Goal: Information Seeking & Learning: Learn about a topic

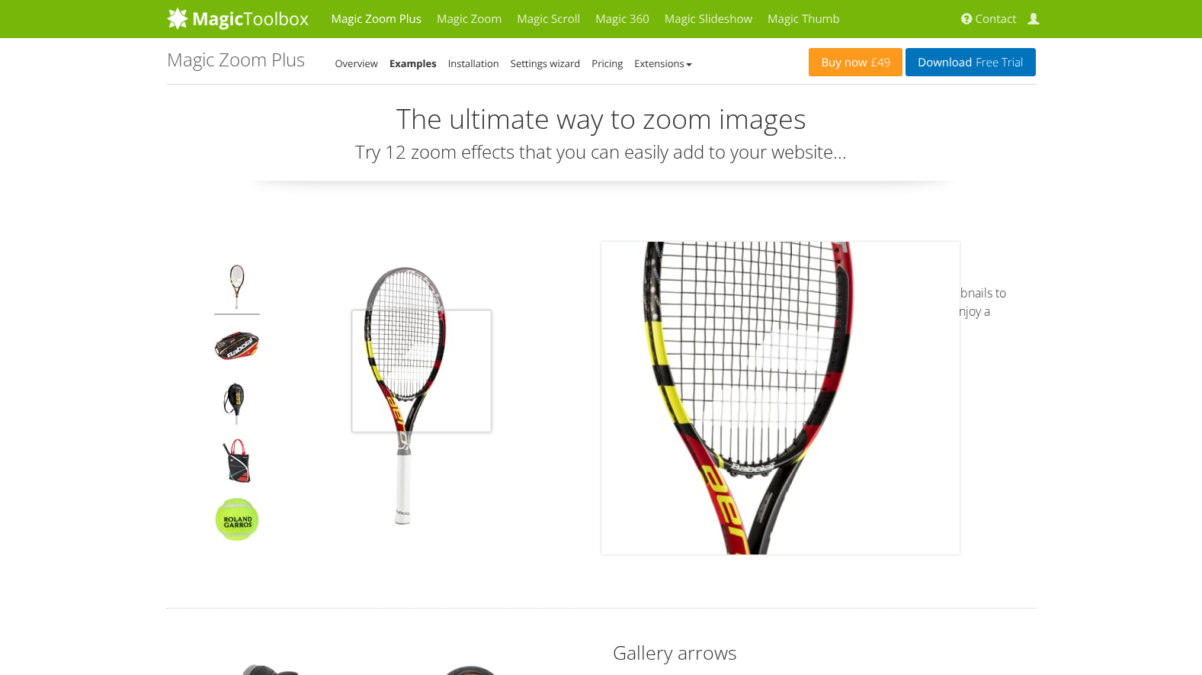
click at [422, 370] on img at bounding box center [404, 398] width 267 height 267
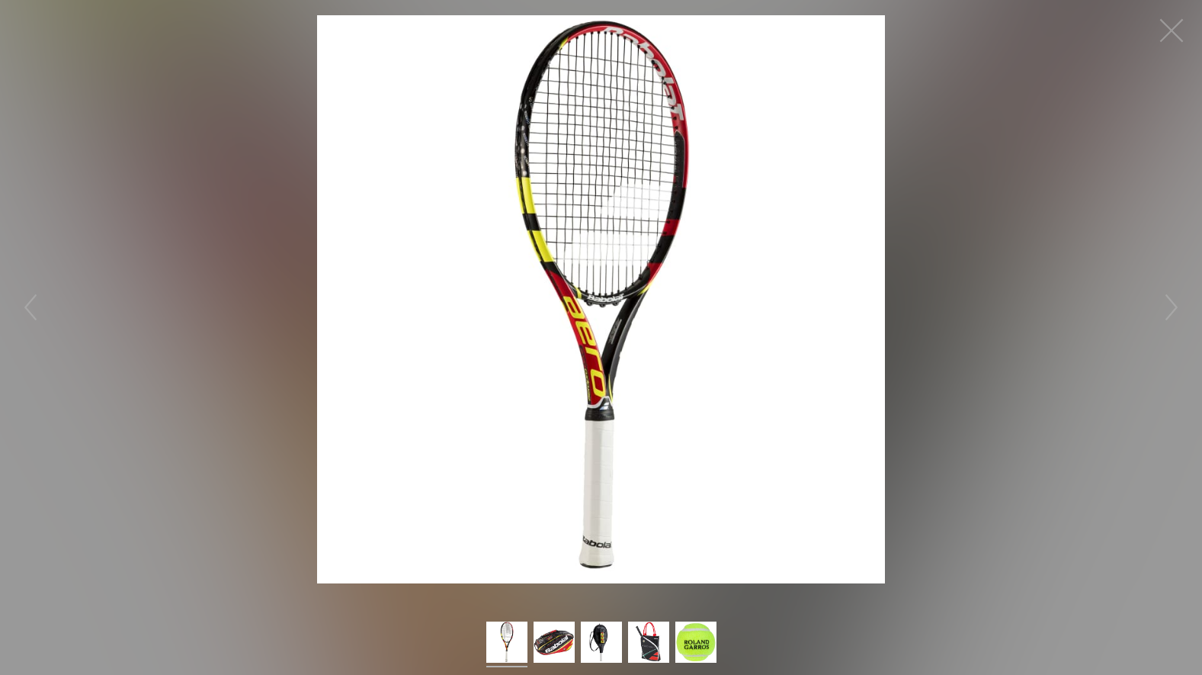
click at [1080, 304] on figure "Click to expand" at bounding box center [601, 299] width 1202 height 568
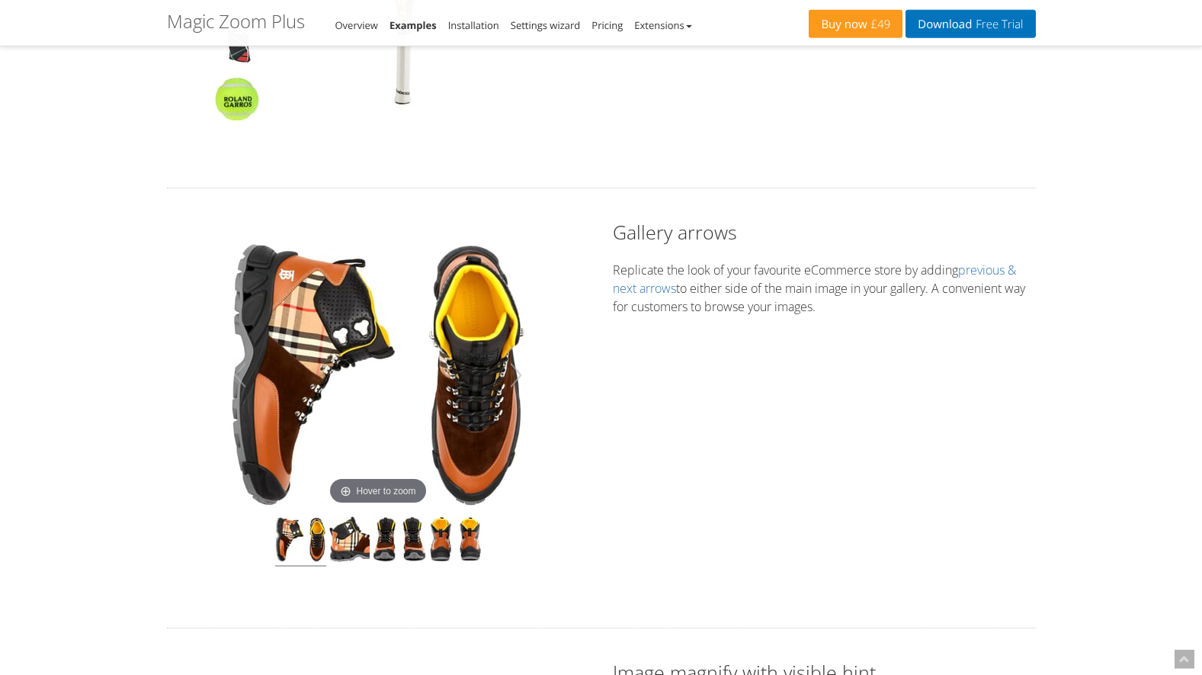
scroll to position [544, 0]
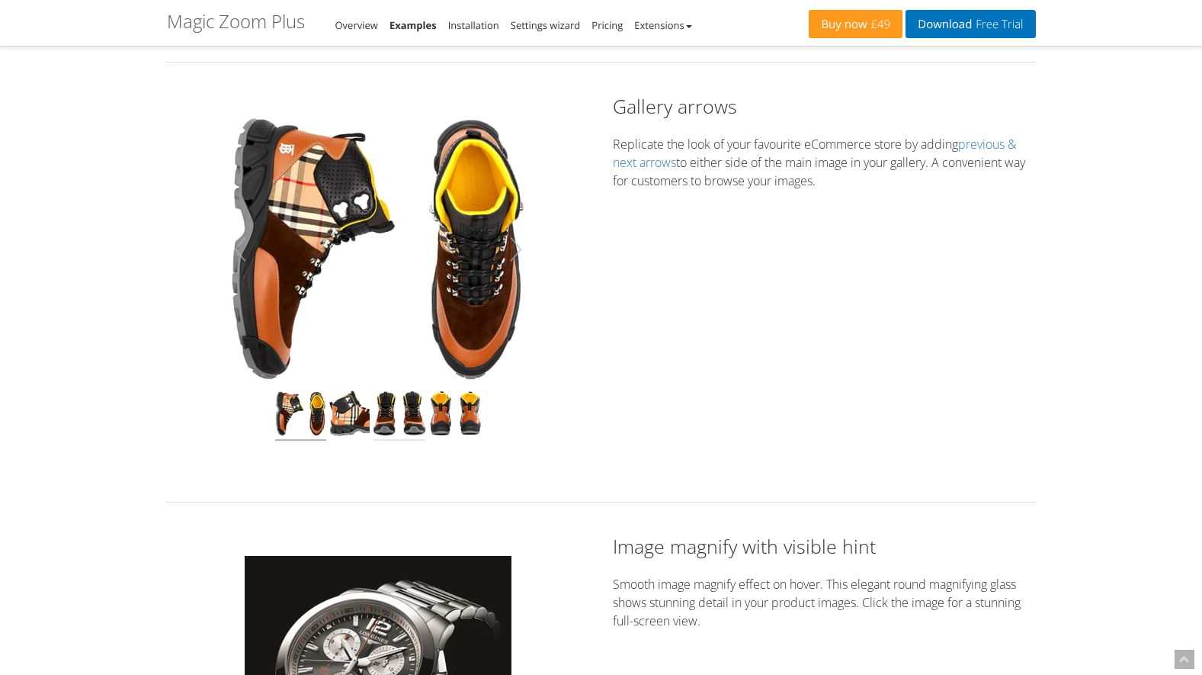
click at [412, 424] on img at bounding box center [399, 415] width 53 height 50
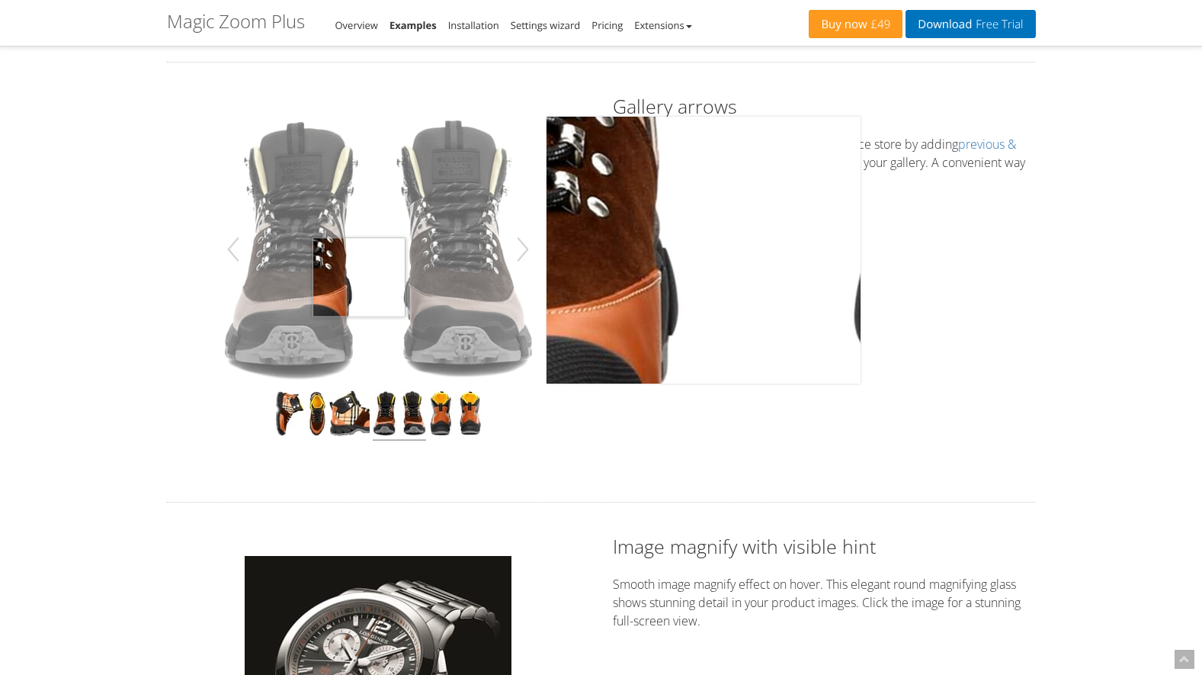
click at [359, 277] on img at bounding box center [378, 249] width 314 height 267
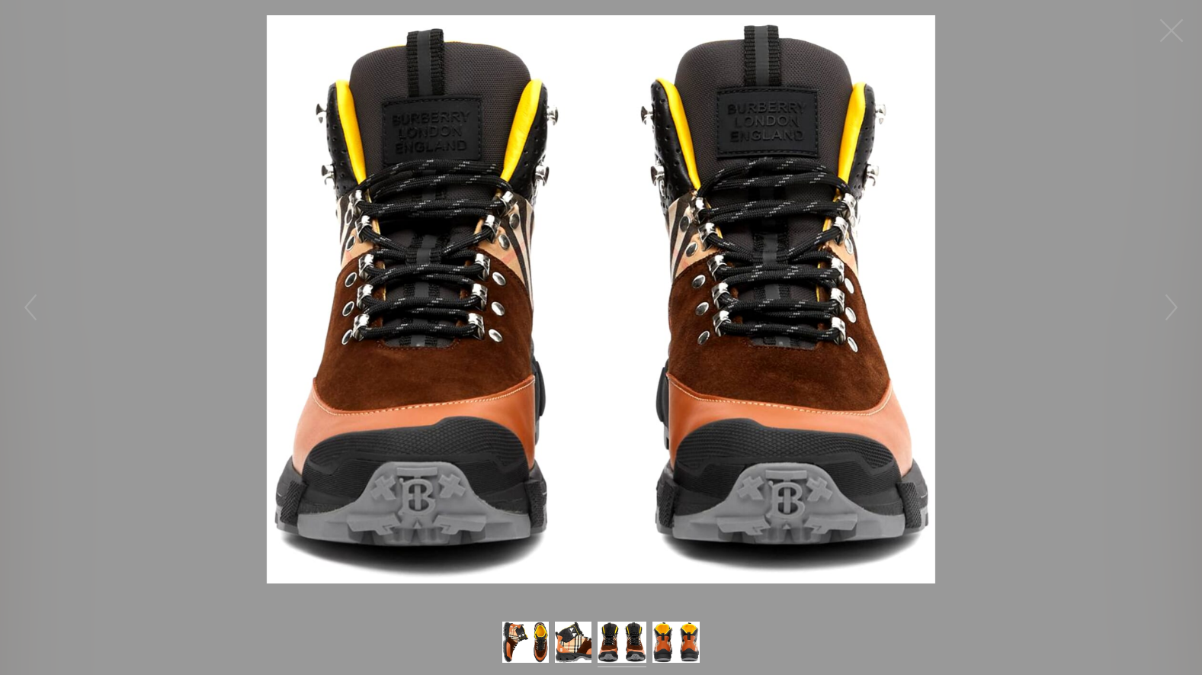
click at [359, 277] on img at bounding box center [601, 299] width 669 height 568
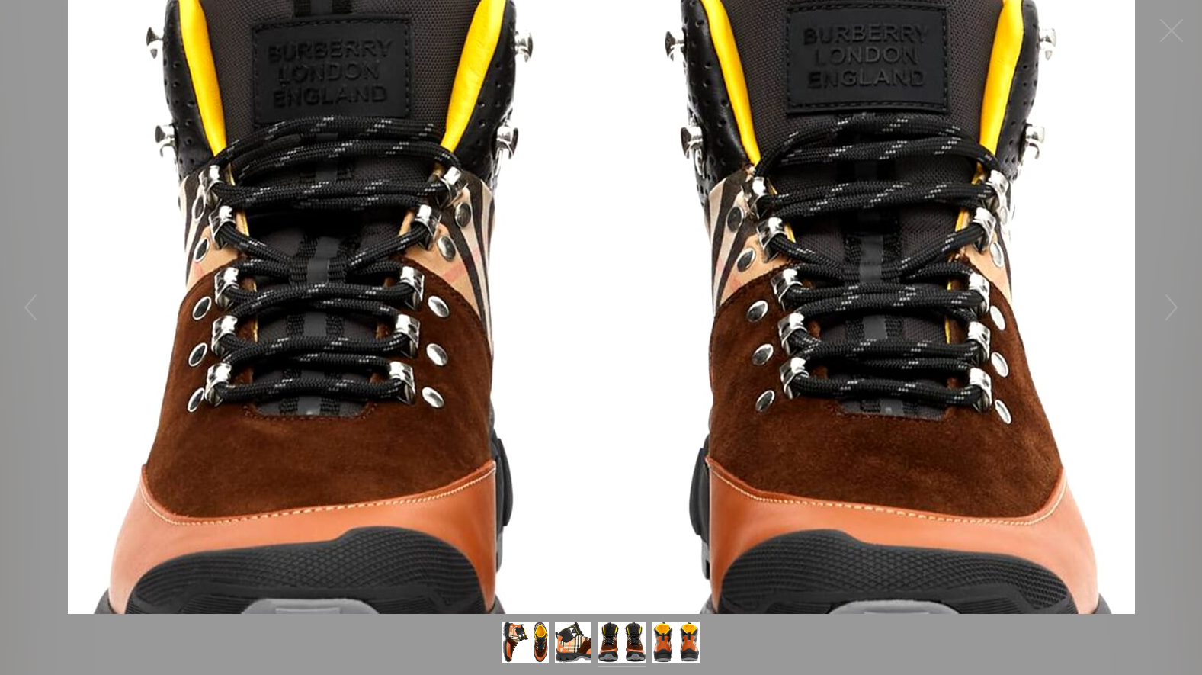
click at [359, 277] on figure "Click to expand" at bounding box center [601, 307] width 1202 height 614
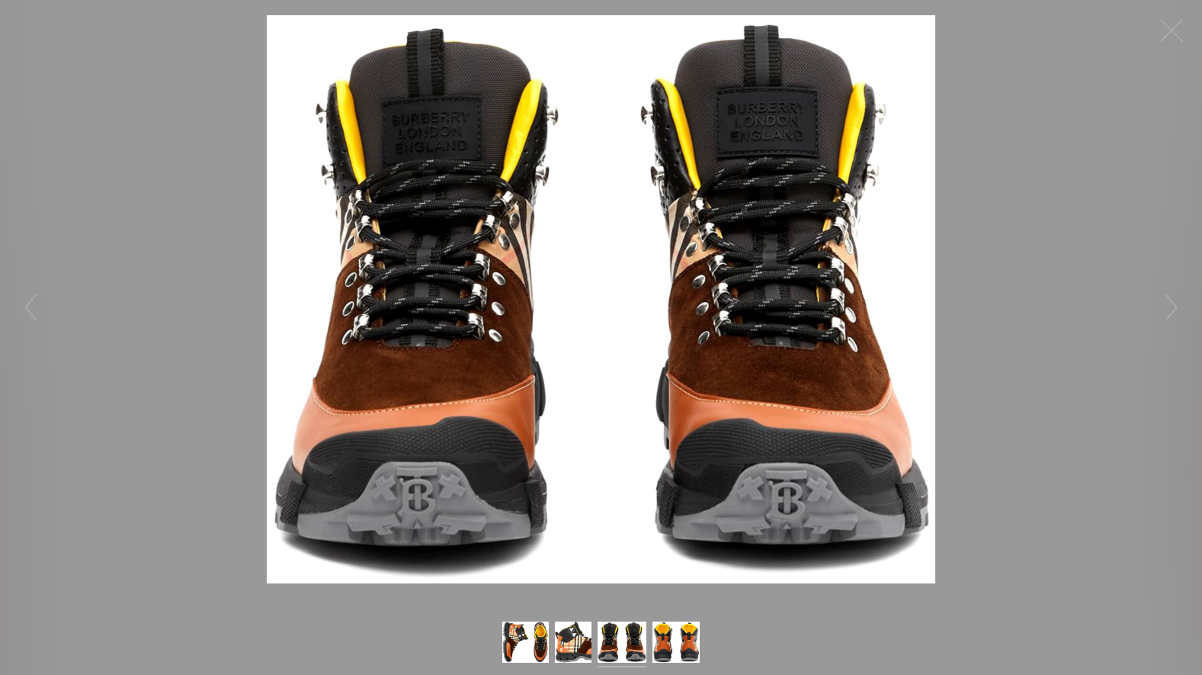
click at [359, 277] on img at bounding box center [601, 299] width 669 height 568
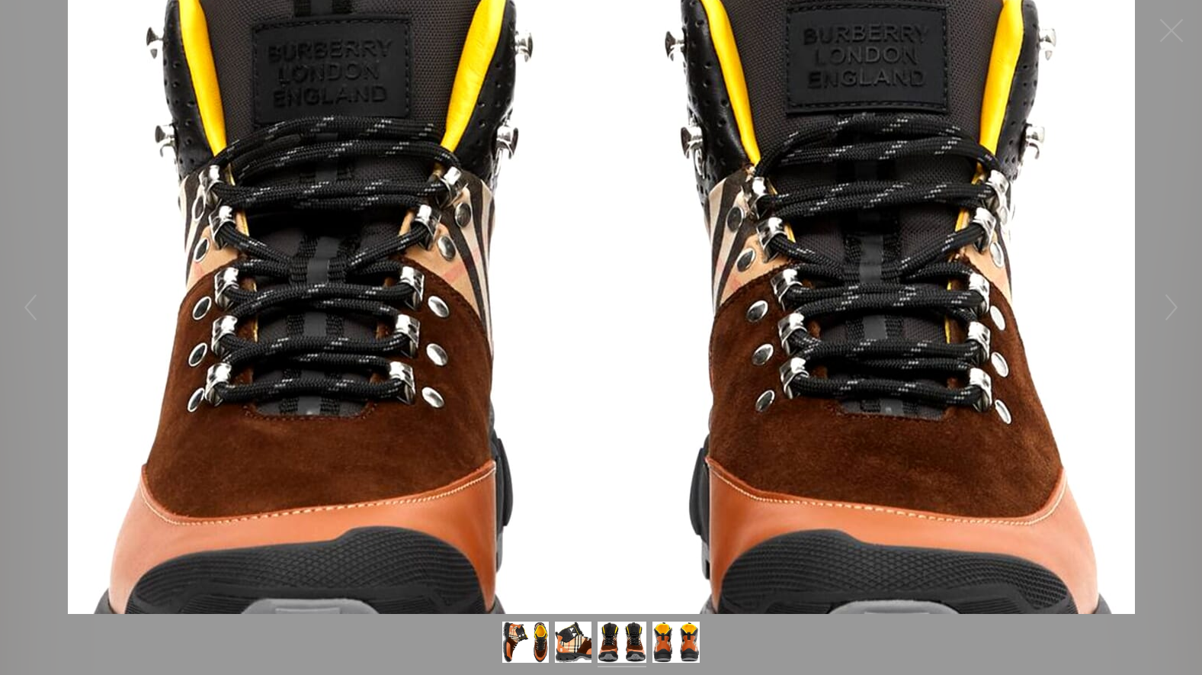
click at [359, 277] on figure "Click to expand" at bounding box center [601, 307] width 1202 height 614
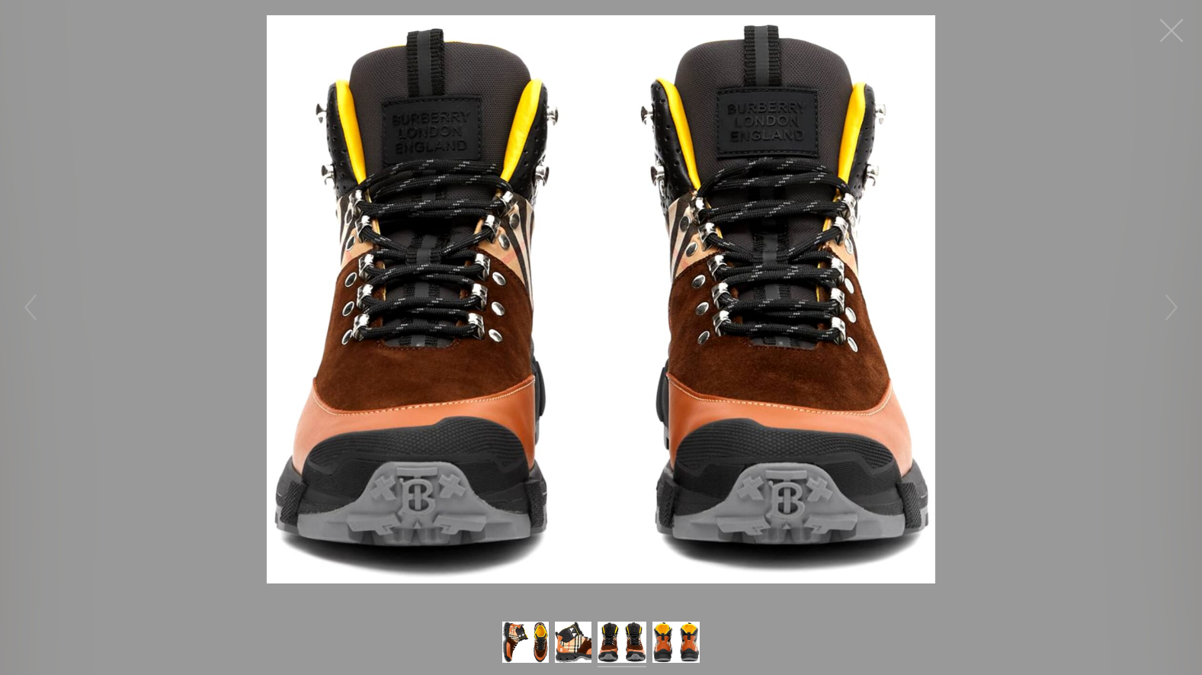
click at [1165, 27] on button "button" at bounding box center [1172, 31] width 46 height 46
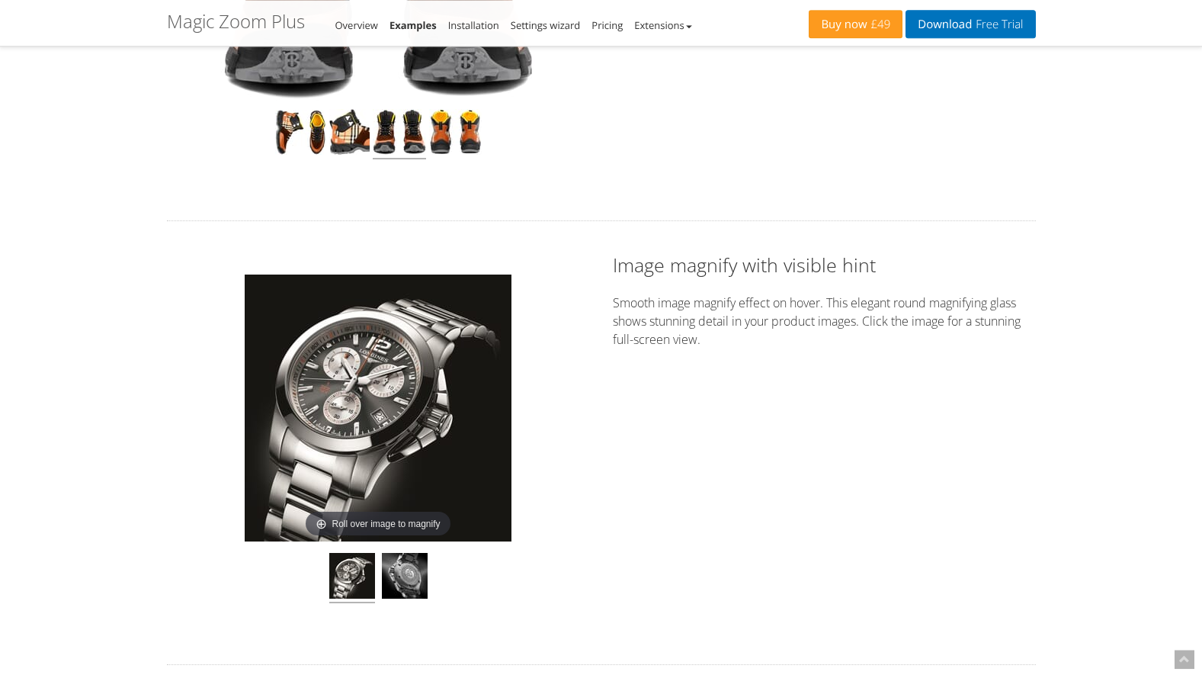
scroll to position [855, 0]
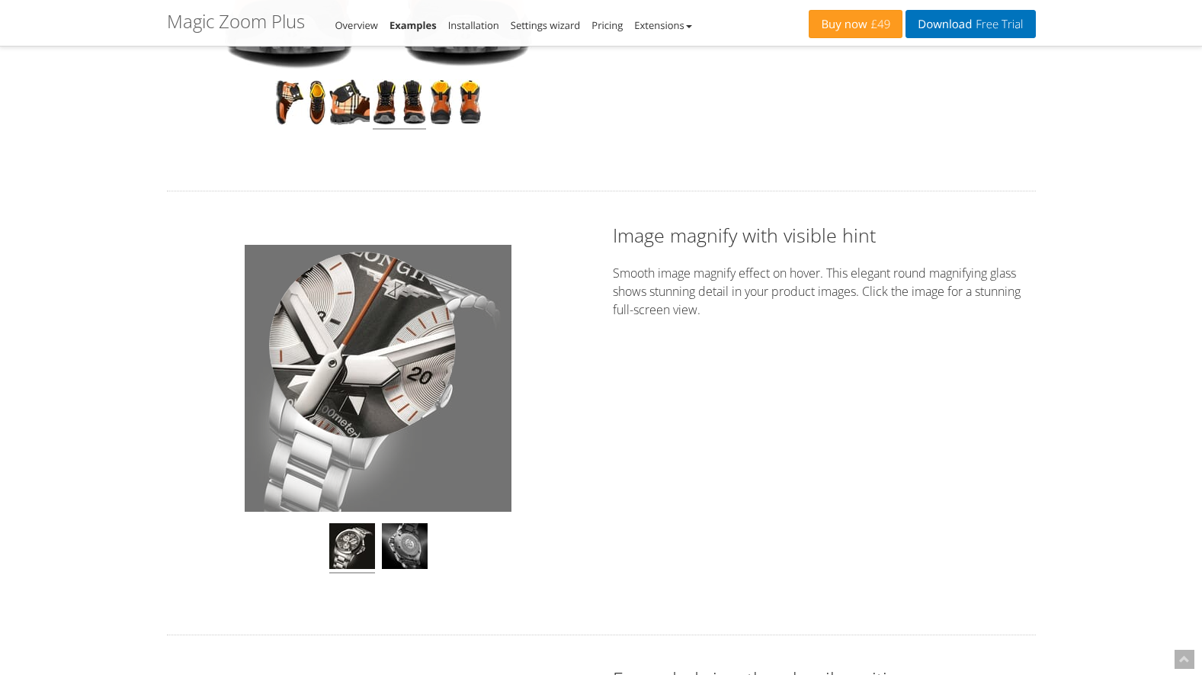
click at [362, 345] on div at bounding box center [362, 345] width 187 height 187
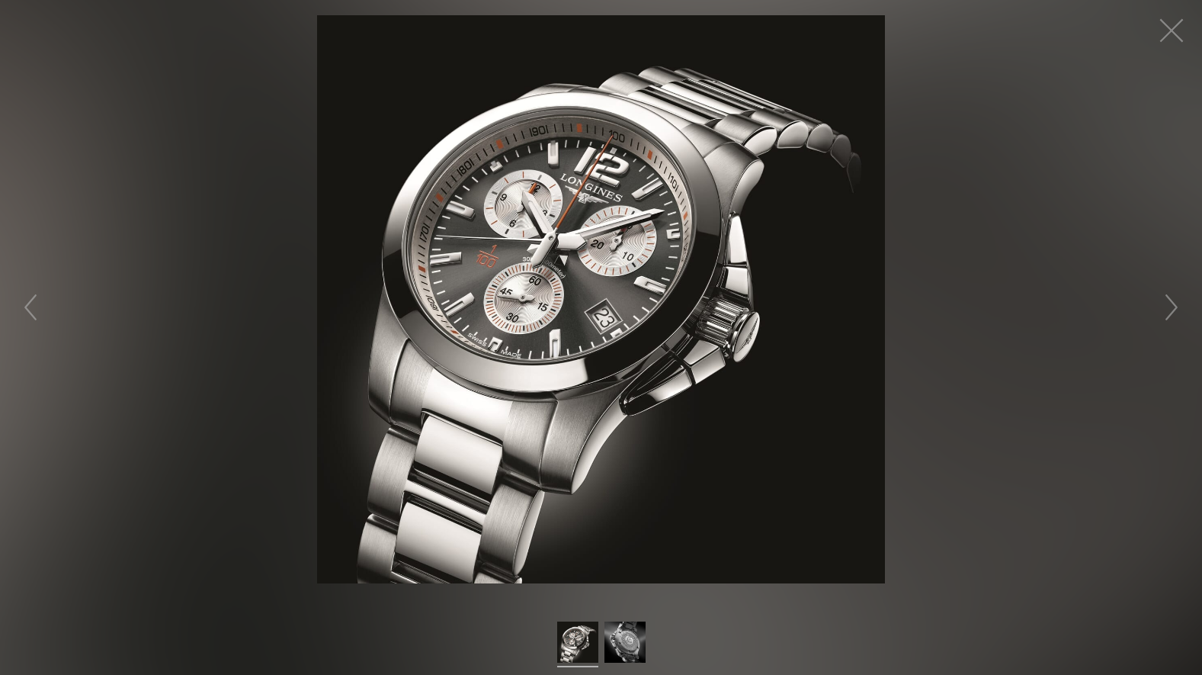
click at [617, 329] on img at bounding box center [601, 299] width 568 height 568
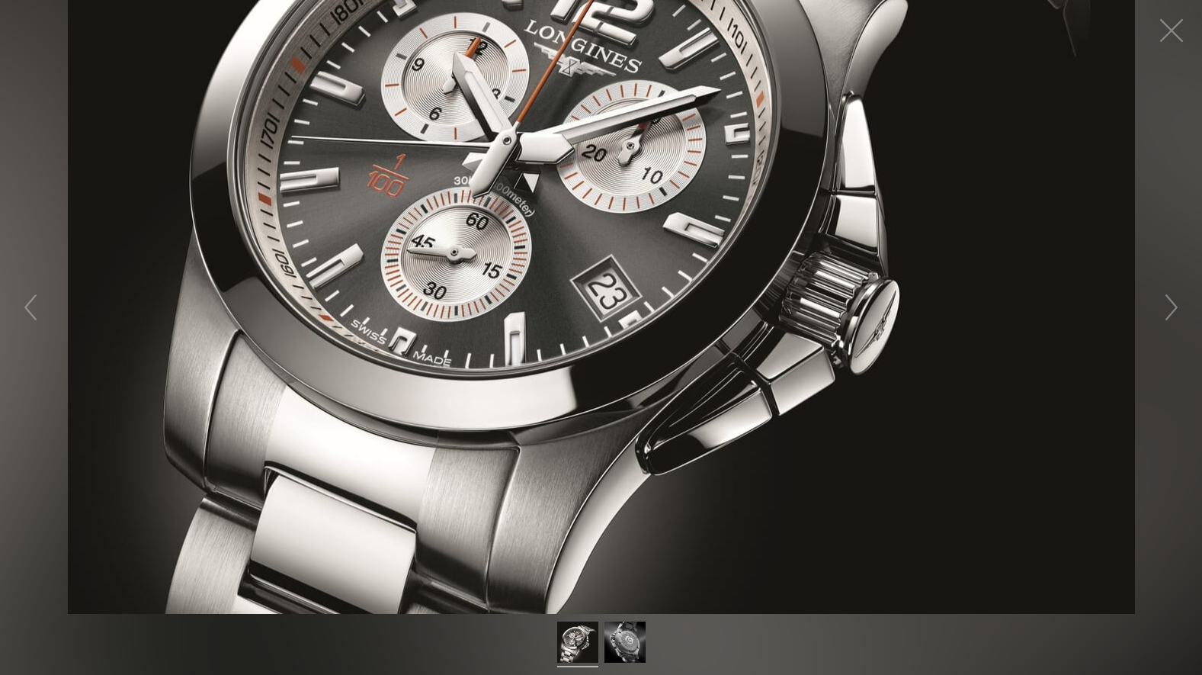
click at [617, 329] on figure "Click to expand" at bounding box center [601, 307] width 1202 height 614
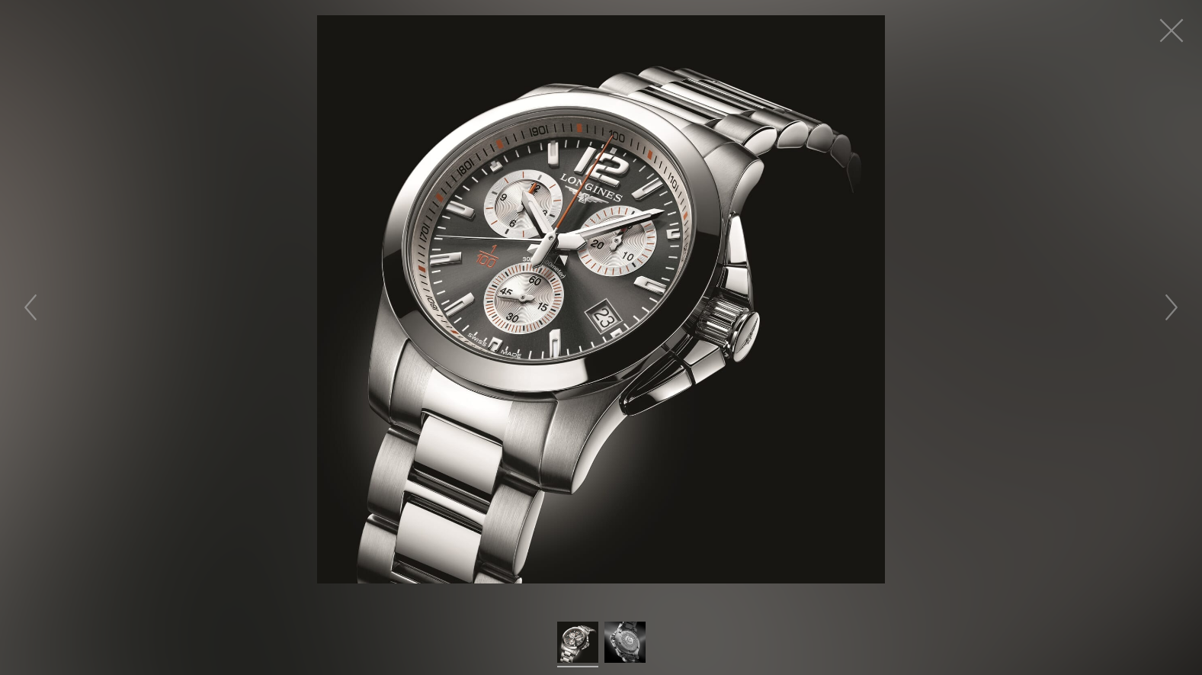
click at [617, 329] on img at bounding box center [601, 299] width 568 height 568
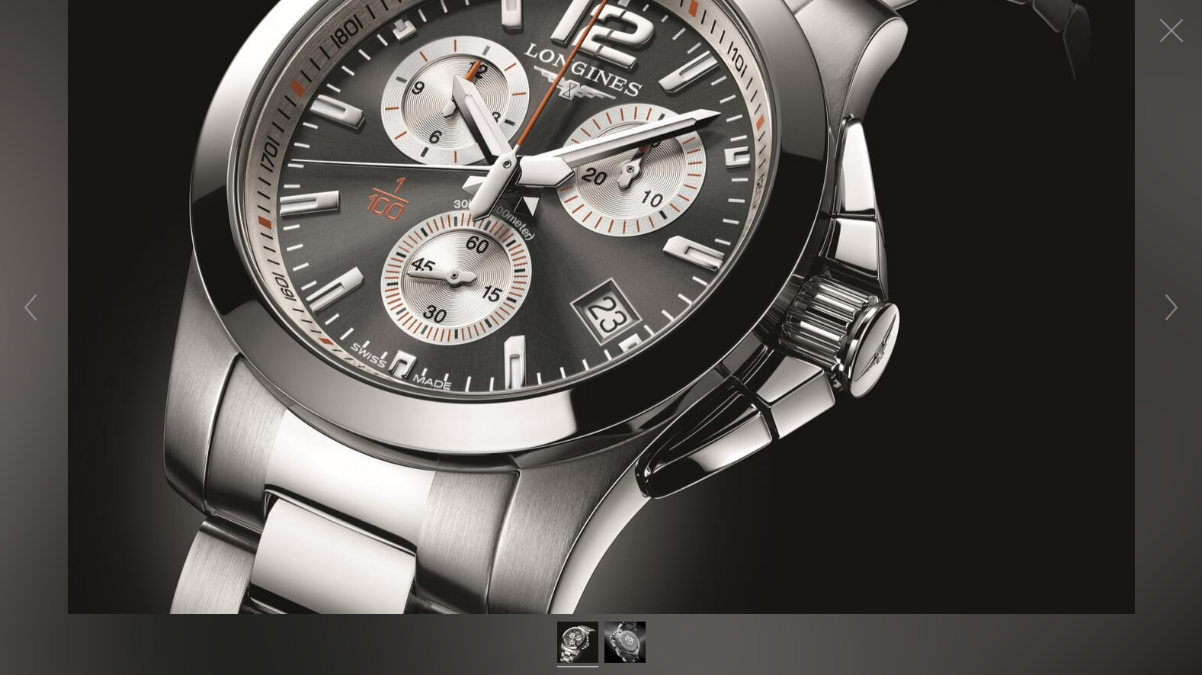
click at [681, 309] on figure "Click to expand" at bounding box center [601, 307] width 1202 height 614
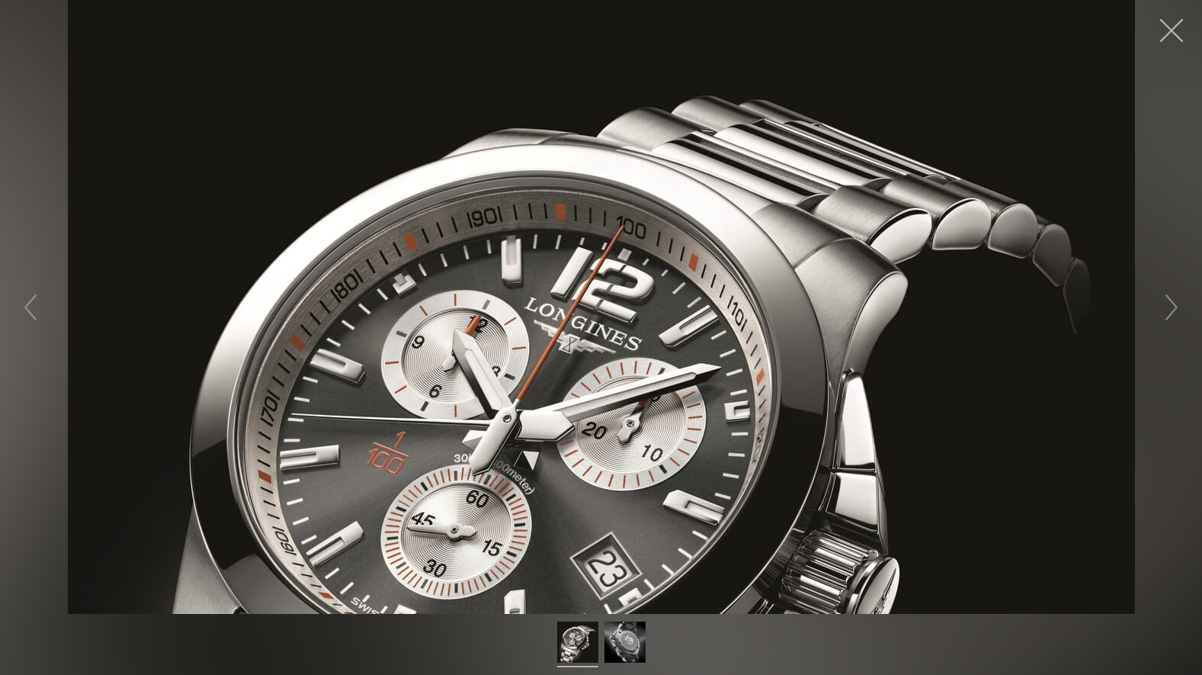
click at [1163, 33] on button "button" at bounding box center [1172, 31] width 46 height 46
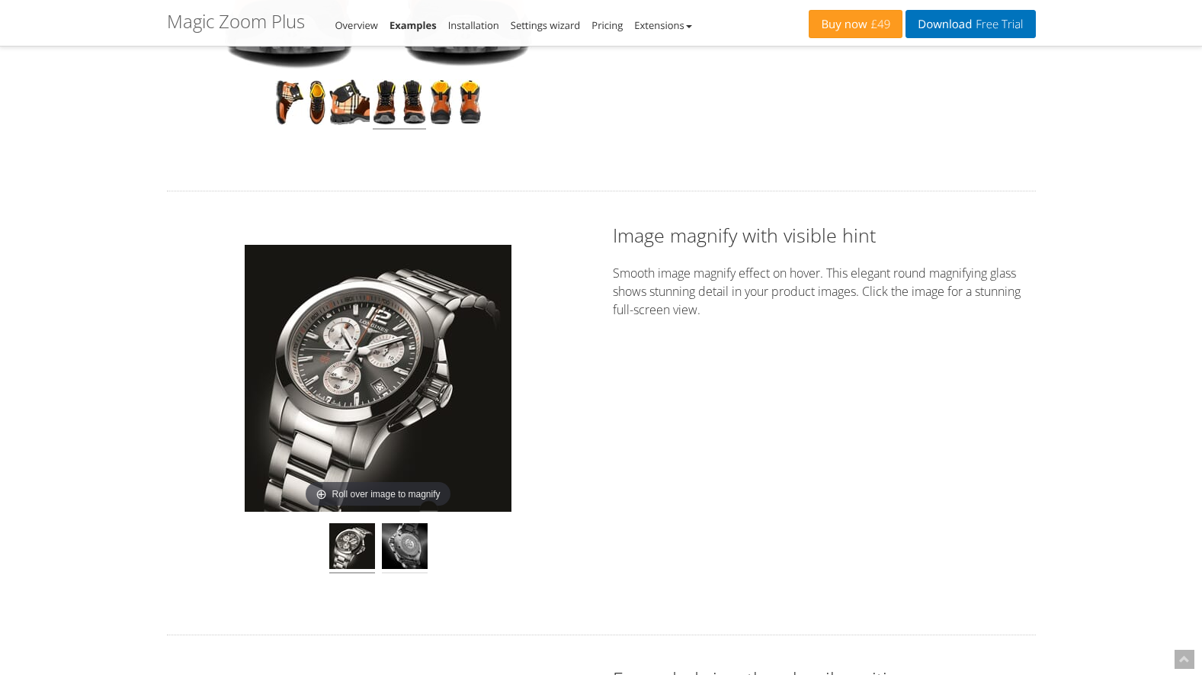
click at [409, 546] on img at bounding box center [405, 548] width 46 height 50
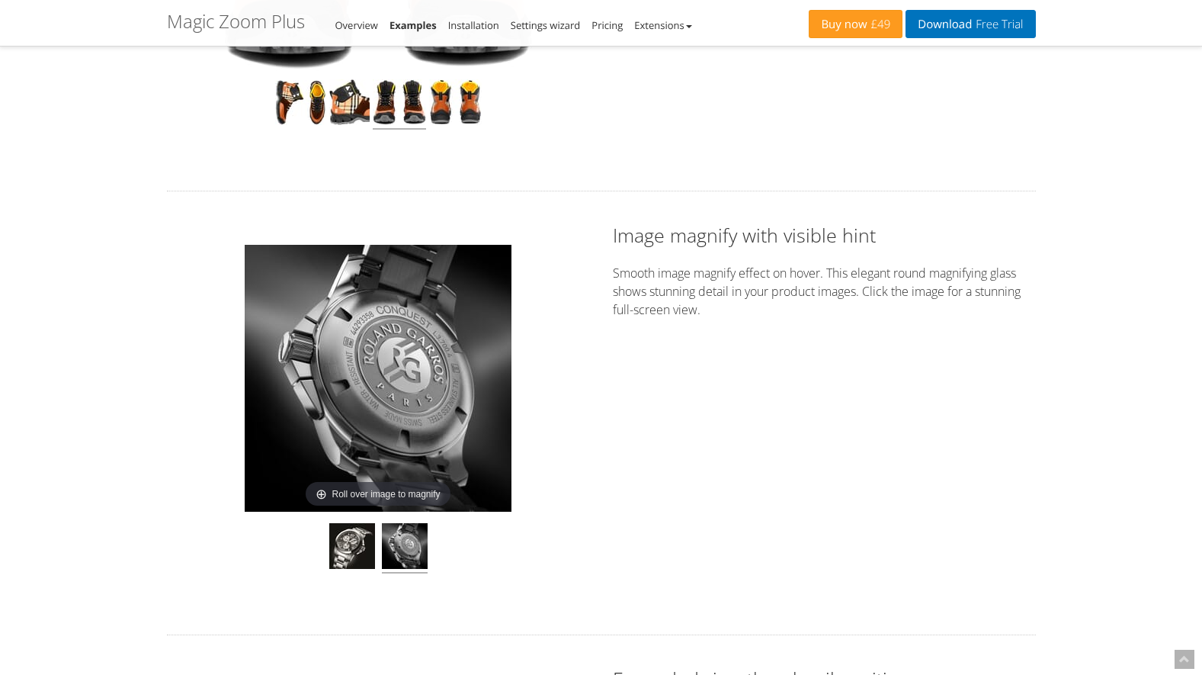
click at [422, 384] on img at bounding box center [378, 378] width 267 height 267
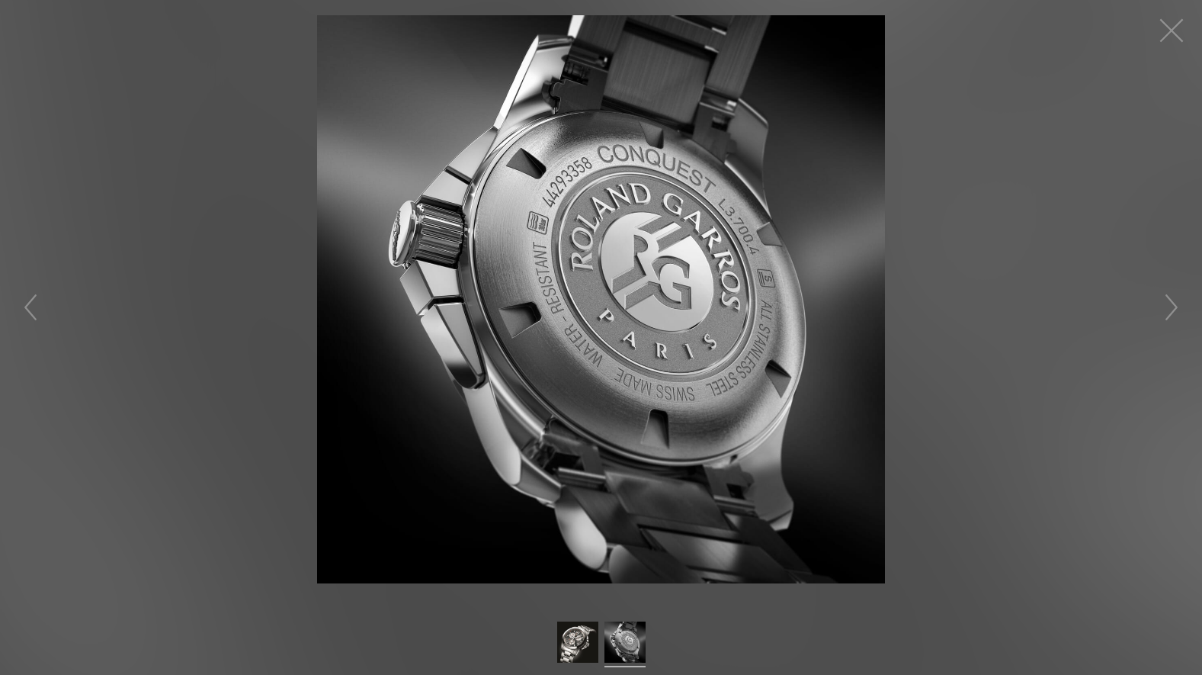
click at [1045, 252] on figure "Roll over image to magnify" at bounding box center [601, 299] width 1202 height 568
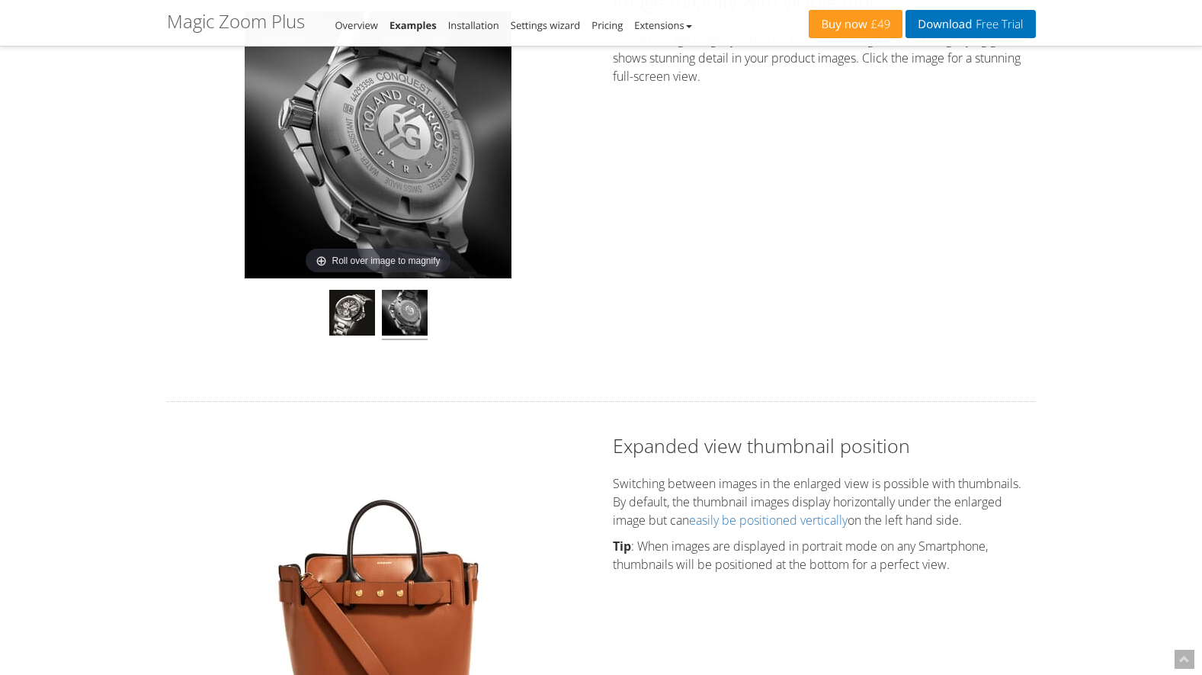
scroll to position [1400, 0]
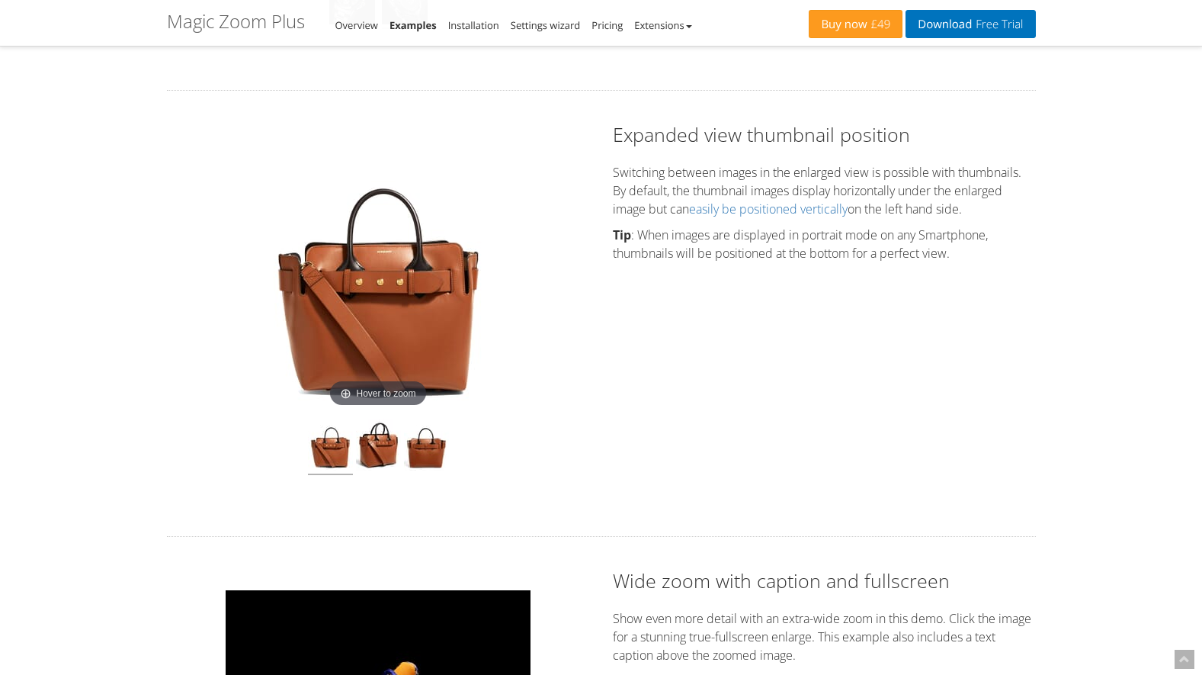
click at [394, 313] on img at bounding box center [378, 277] width 234 height 267
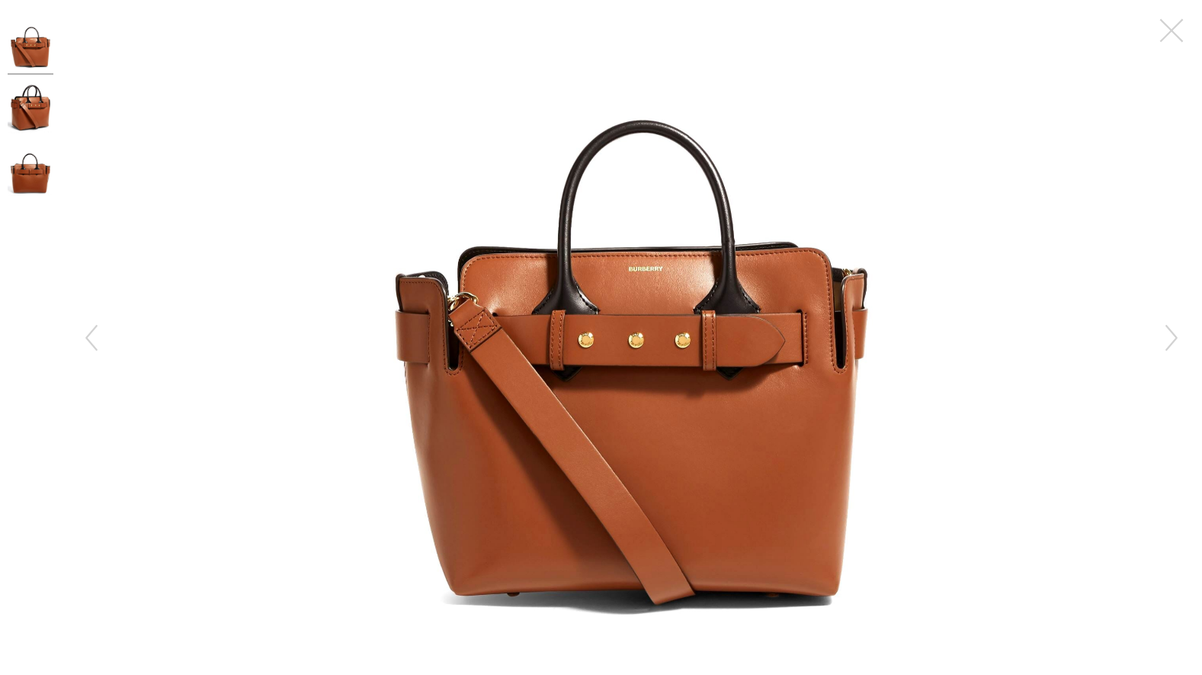
click at [621, 358] on img at bounding box center [631, 329] width 553 height 629
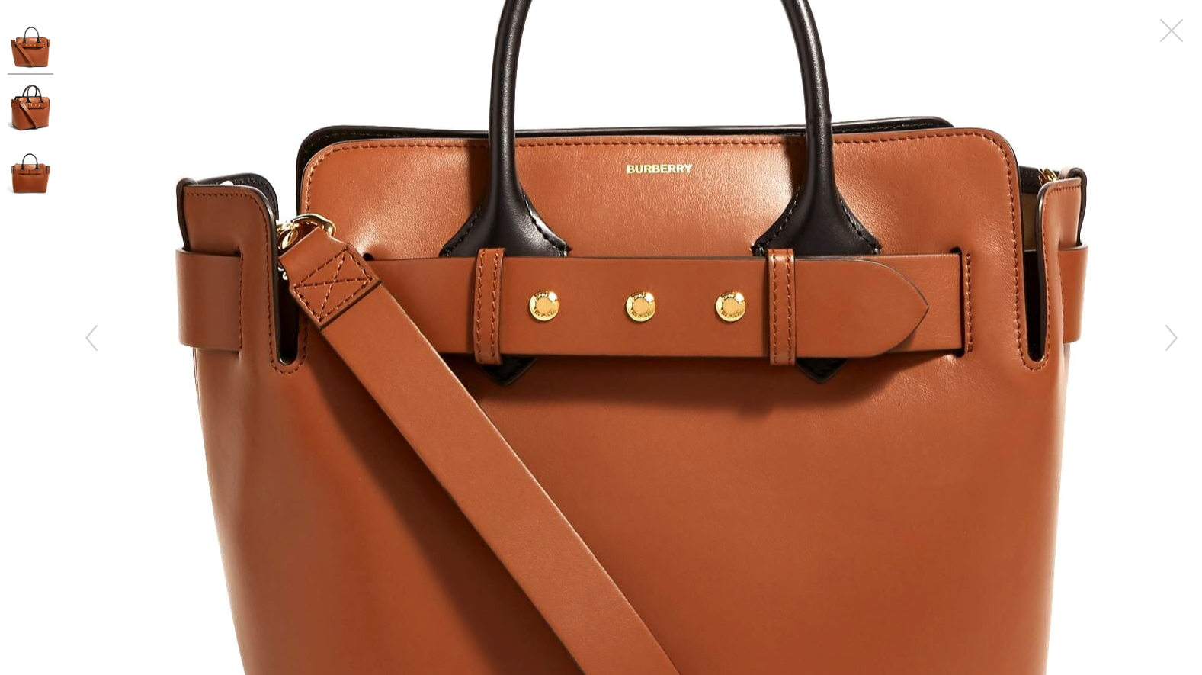
click at [621, 358] on figure "Click to expand" at bounding box center [631, 337] width 1141 height 675
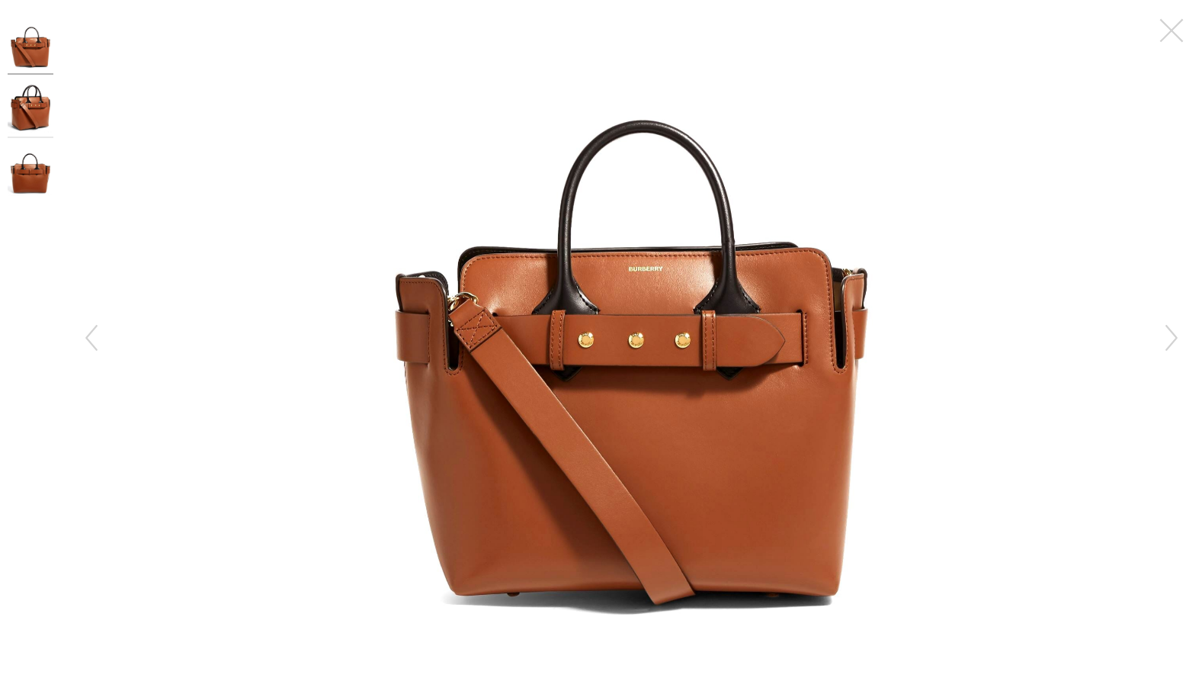
click at [34, 113] on img at bounding box center [31, 109] width 46 height 56
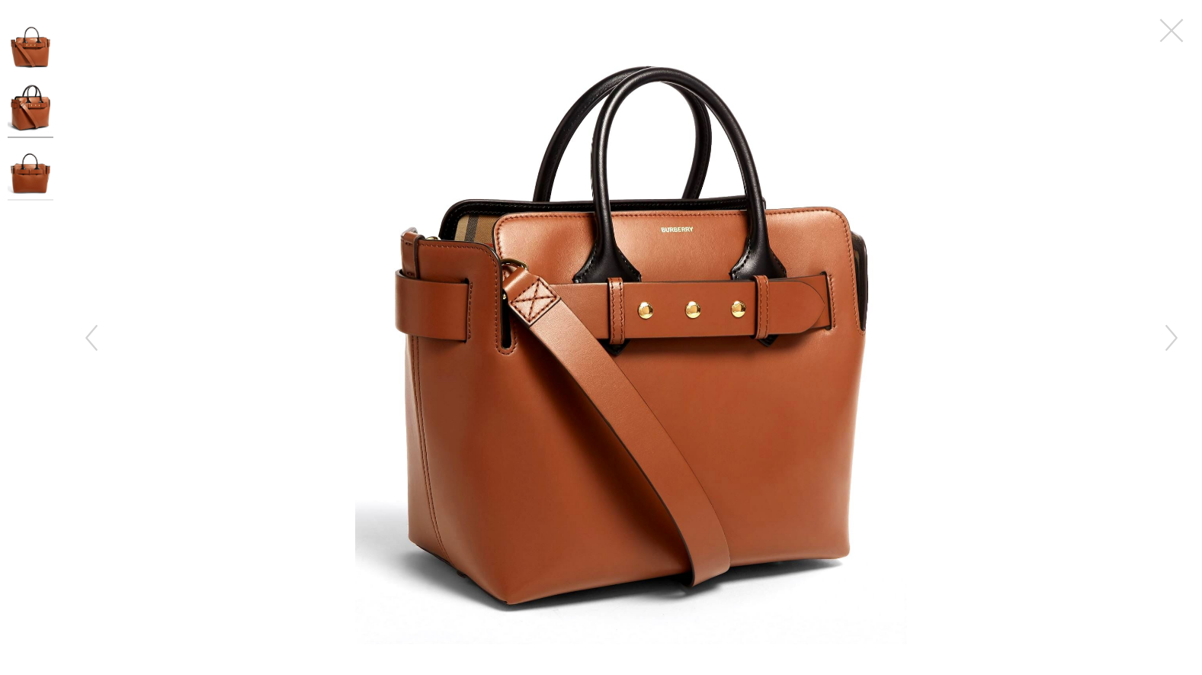
click at [33, 169] on img at bounding box center [31, 172] width 46 height 56
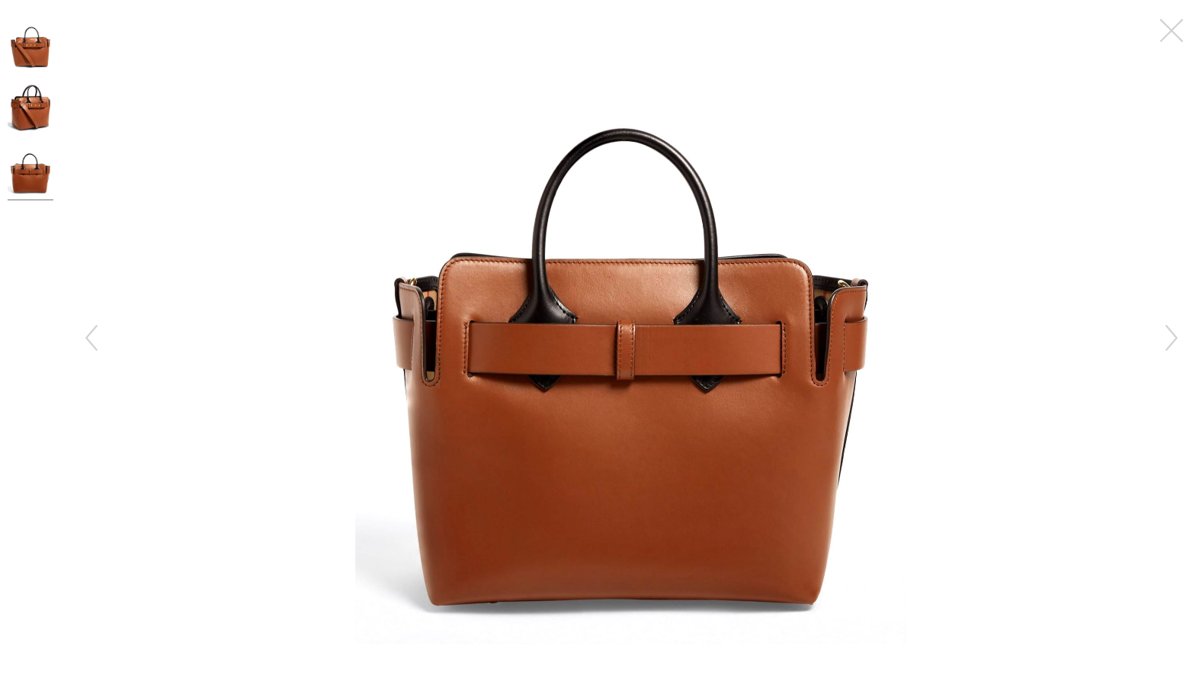
click at [862, 210] on img at bounding box center [631, 329] width 553 height 629
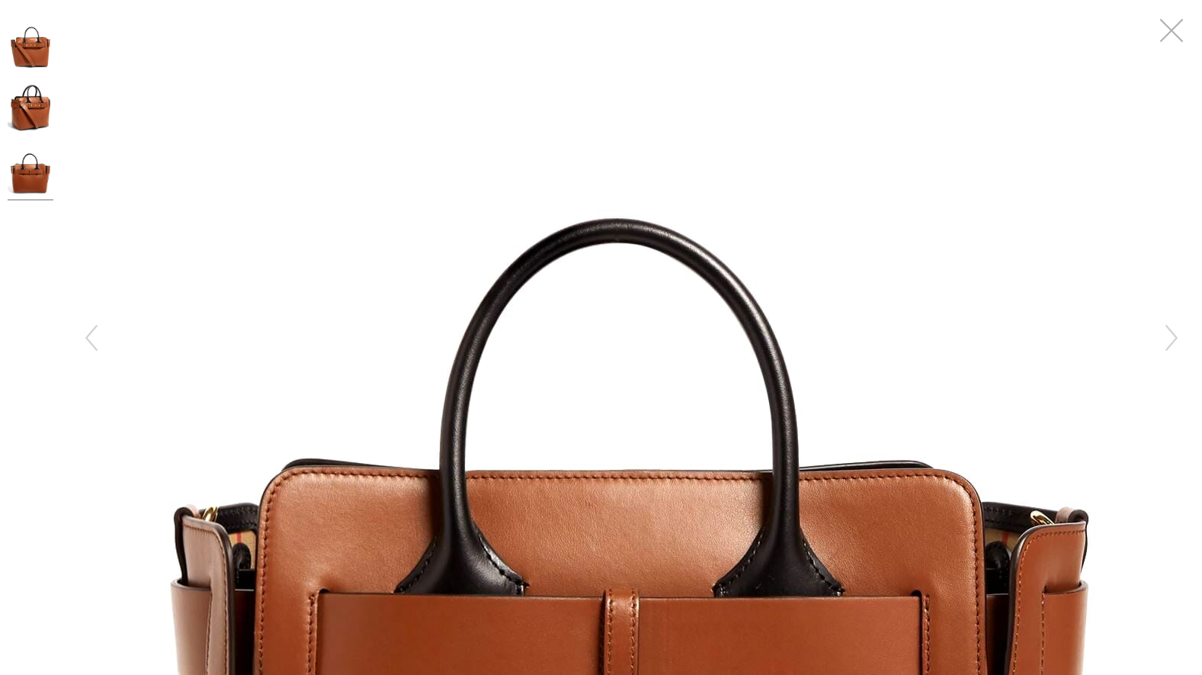
click at [1162, 32] on button "button" at bounding box center [1172, 31] width 46 height 46
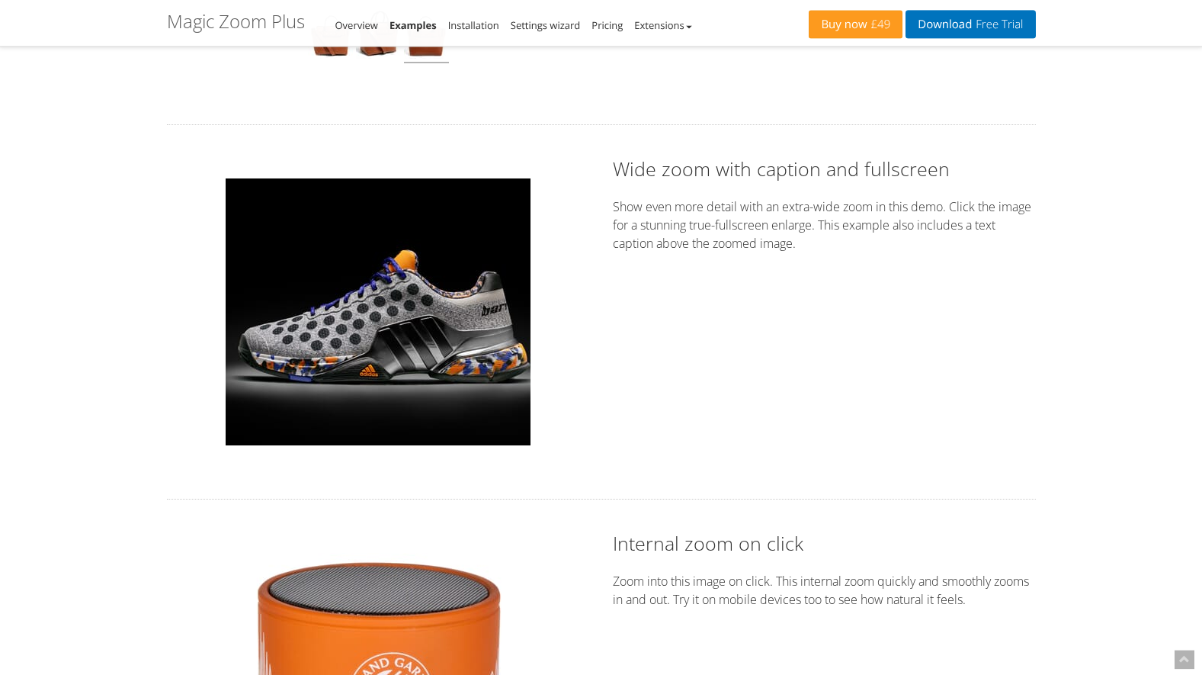
scroll to position [2022, 0]
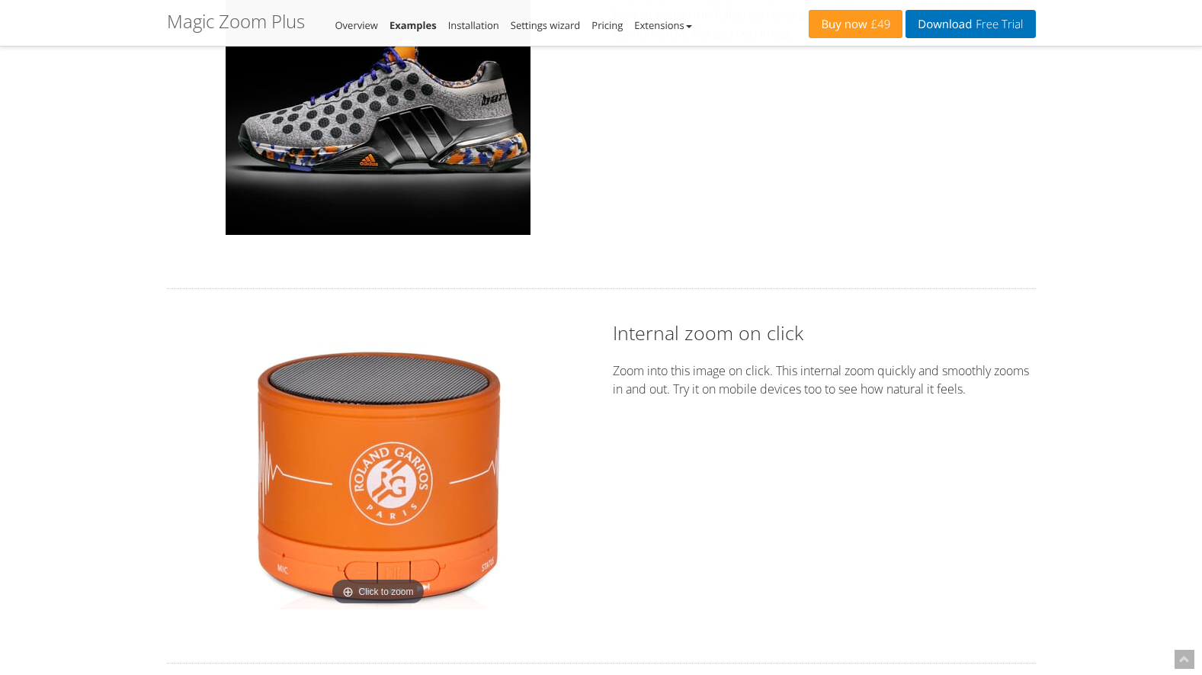
click at [383, 471] on img at bounding box center [378, 475] width 267 height 267
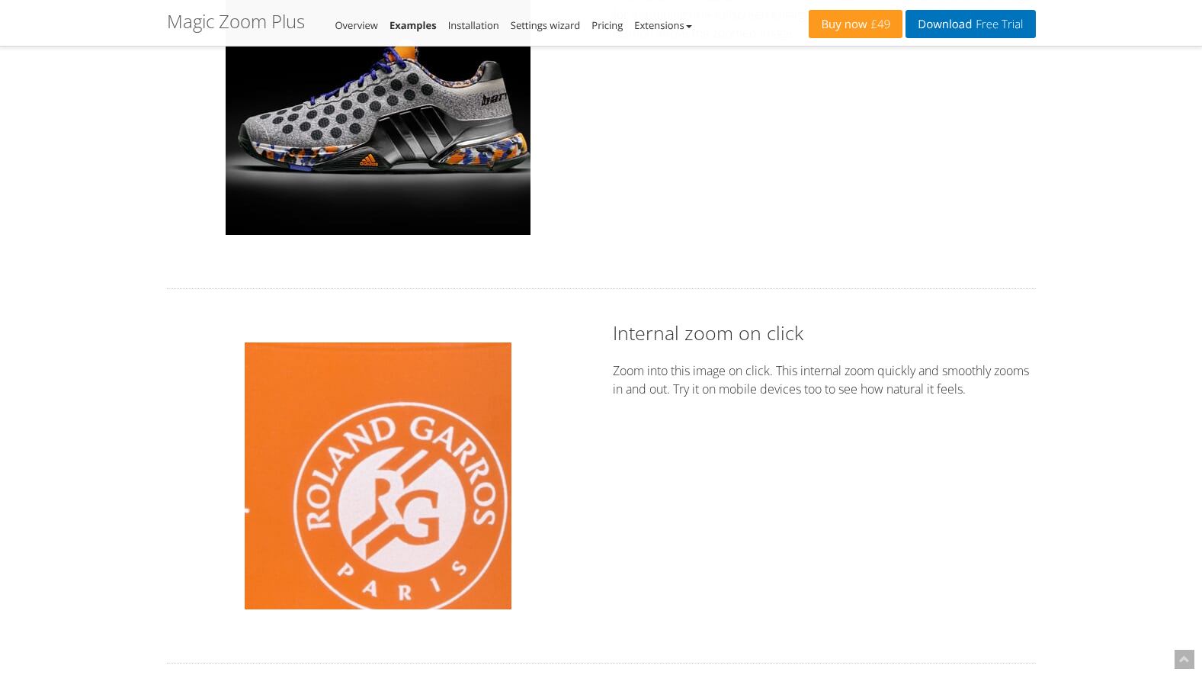
click at [383, 471] on img at bounding box center [378, 475] width 267 height 267
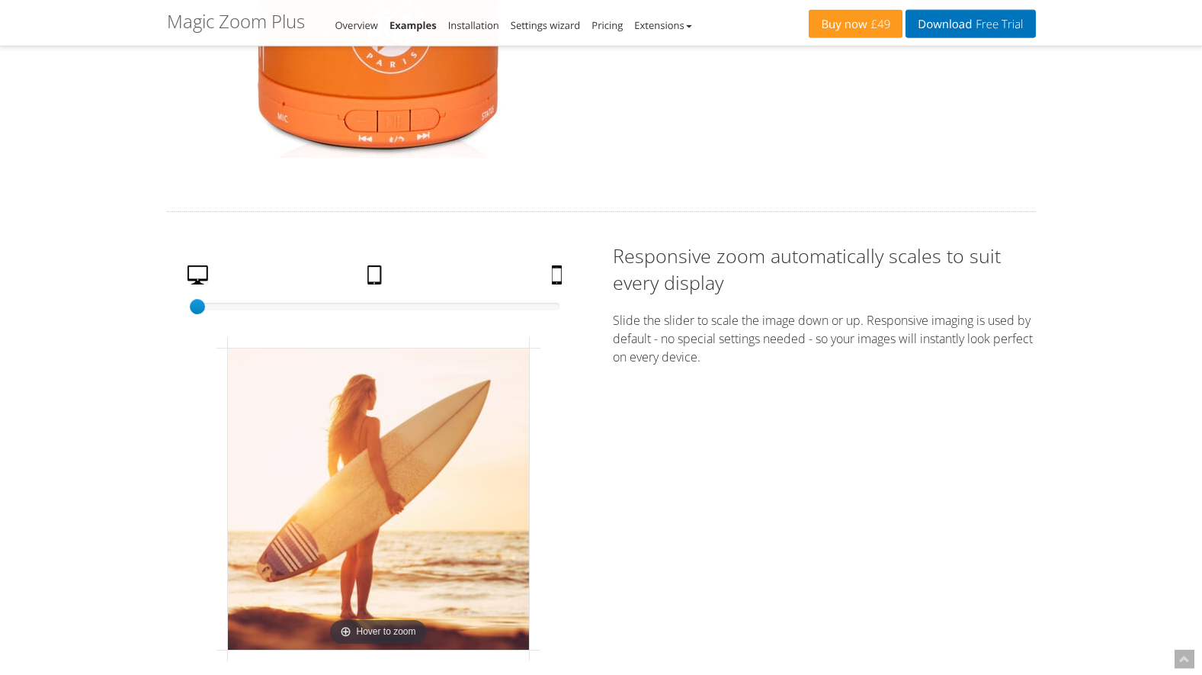
scroll to position [2644, 0]
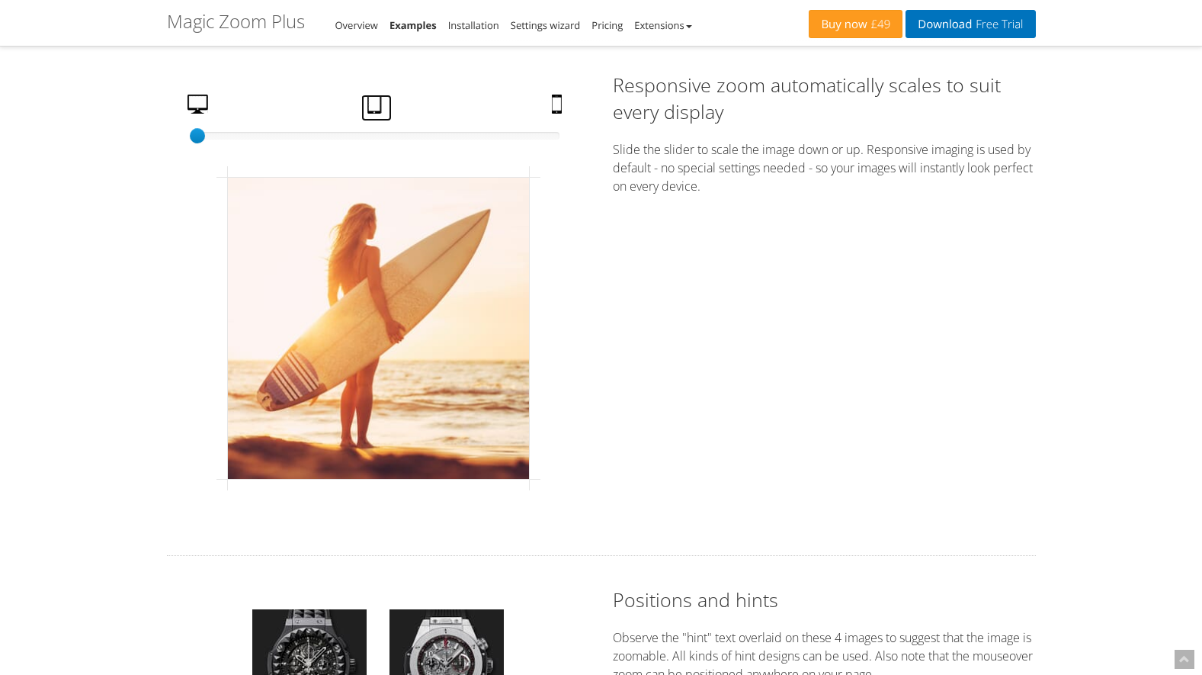
click at [377, 98] on link "Tablet" at bounding box center [376, 108] width 30 height 27
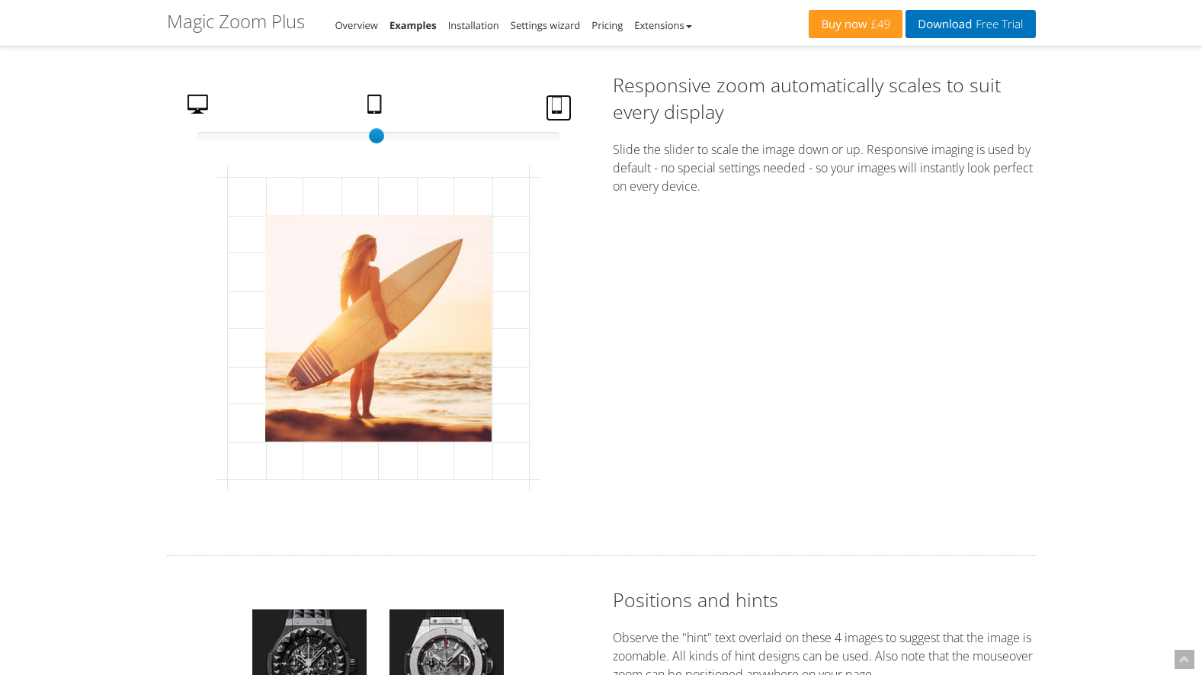
click at [572, 103] on link "Mobile" at bounding box center [559, 108] width 26 height 27
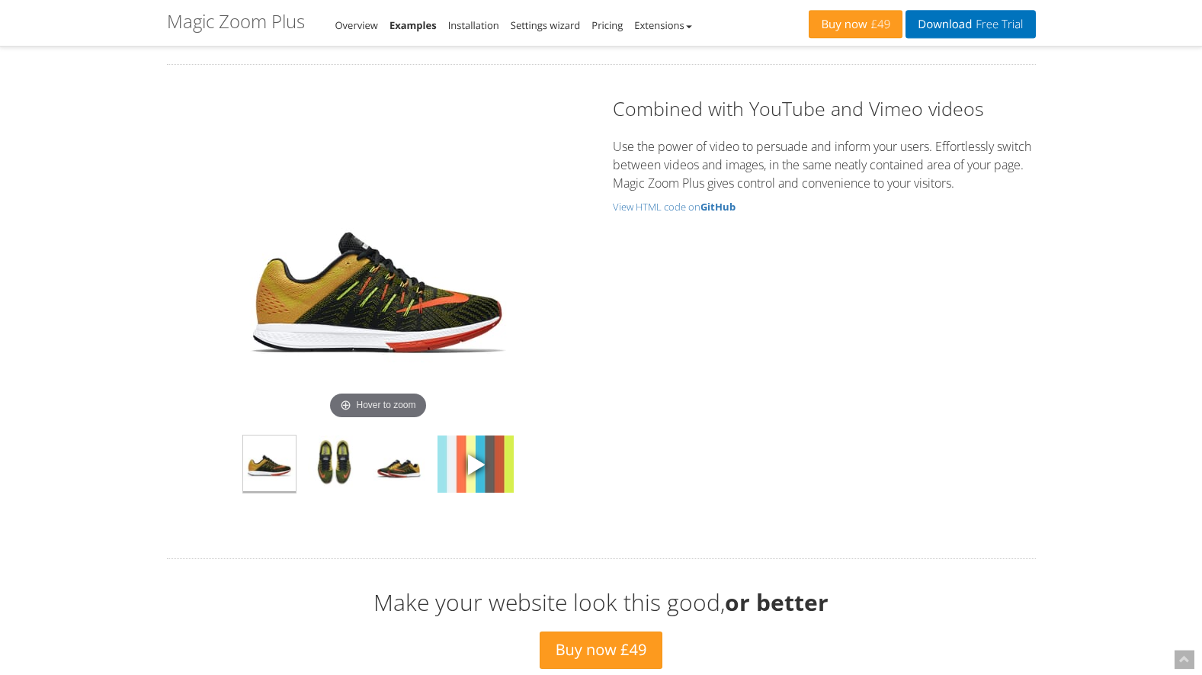
scroll to position [4665, 0]
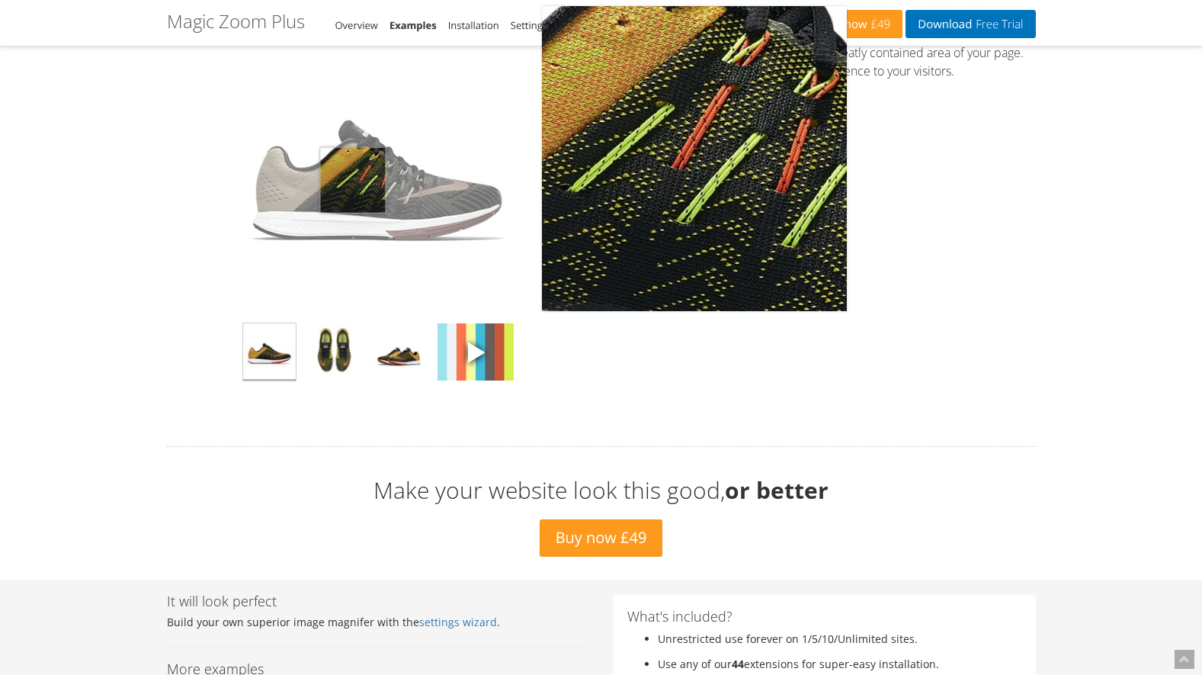
click at [353, 180] on img at bounding box center [378, 158] width 305 height 305
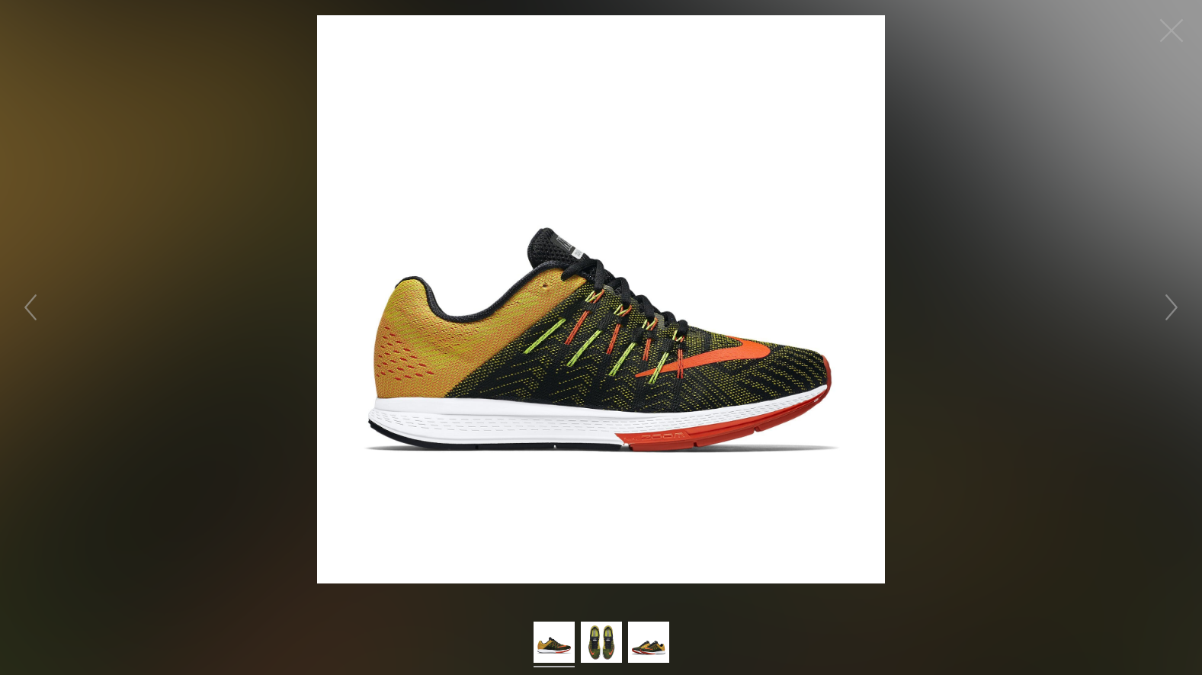
click at [592, 269] on img at bounding box center [601, 299] width 568 height 568
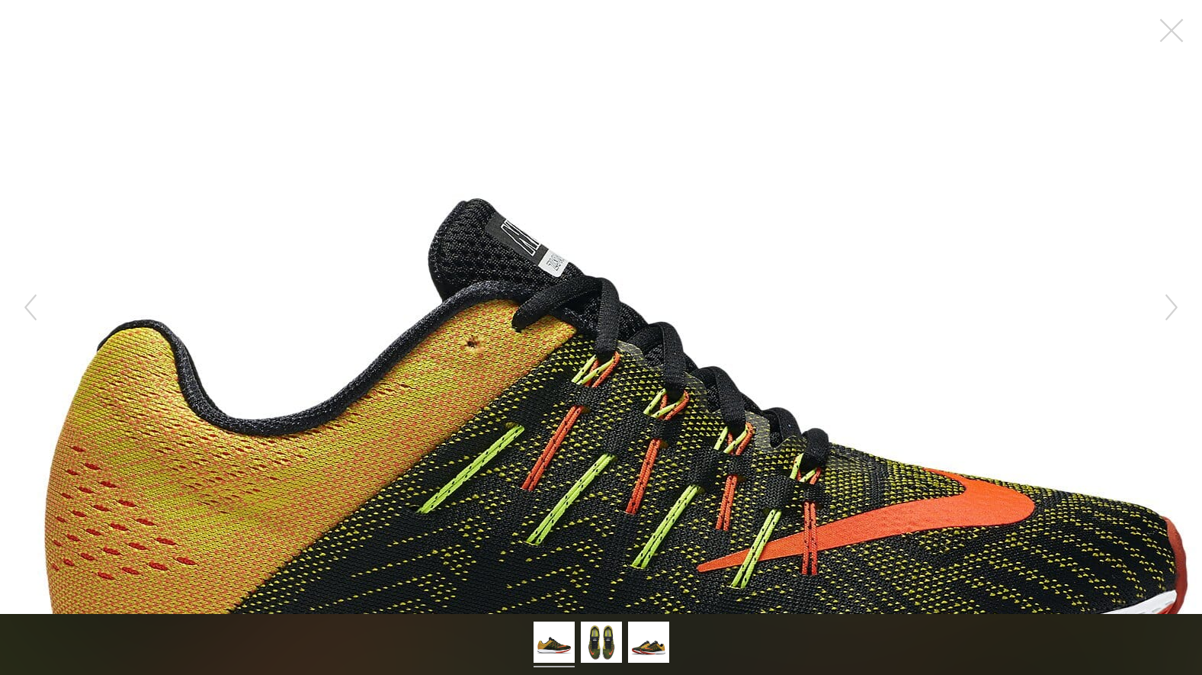
click at [592, 269] on figure "Click to expand" at bounding box center [601, 307] width 1202 height 614
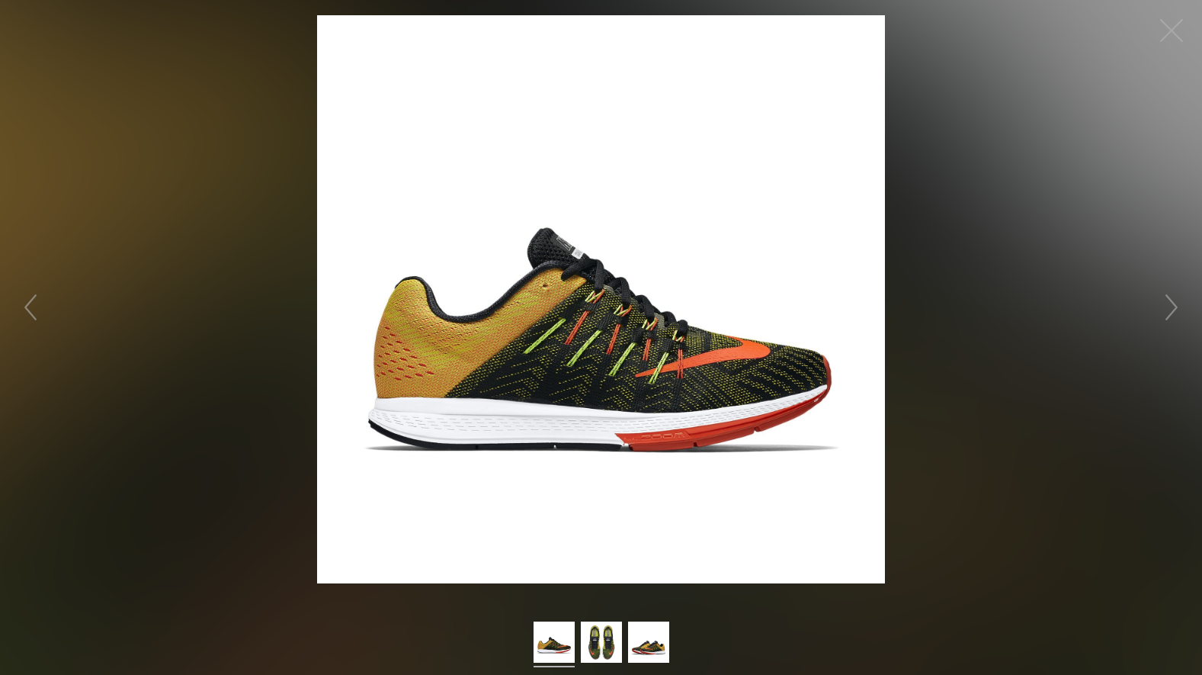
click at [874, 302] on img at bounding box center [601, 299] width 568 height 568
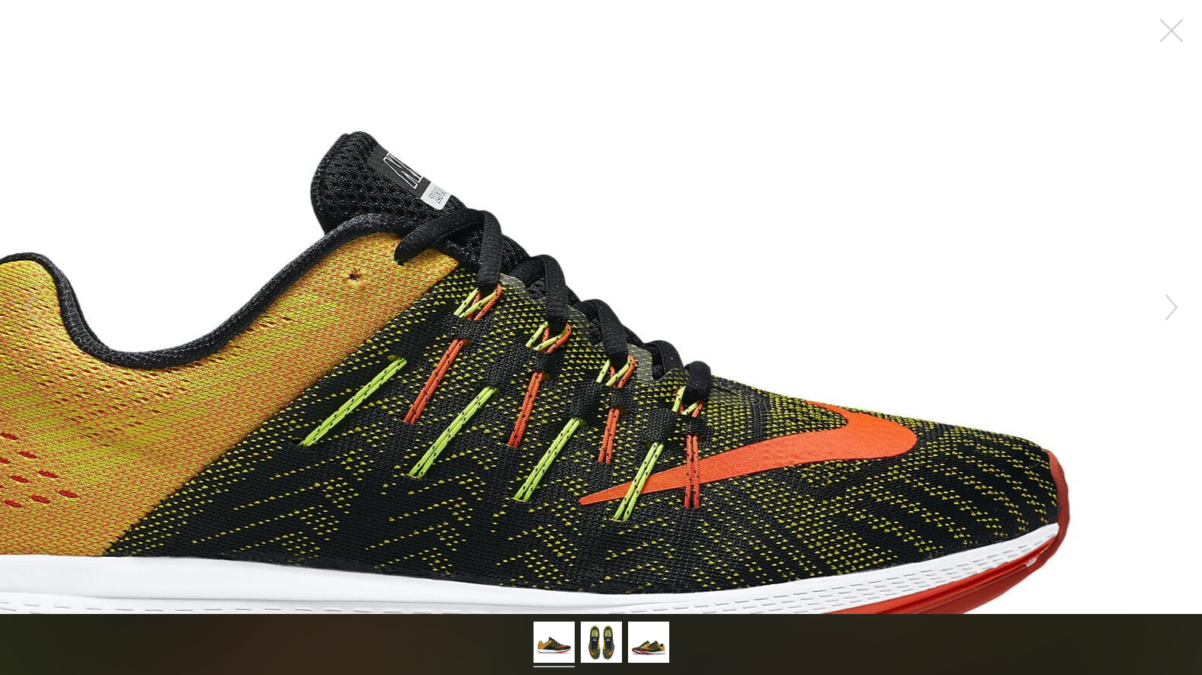
click at [880, 301] on figure "Click to expand" at bounding box center [601, 307] width 1202 height 614
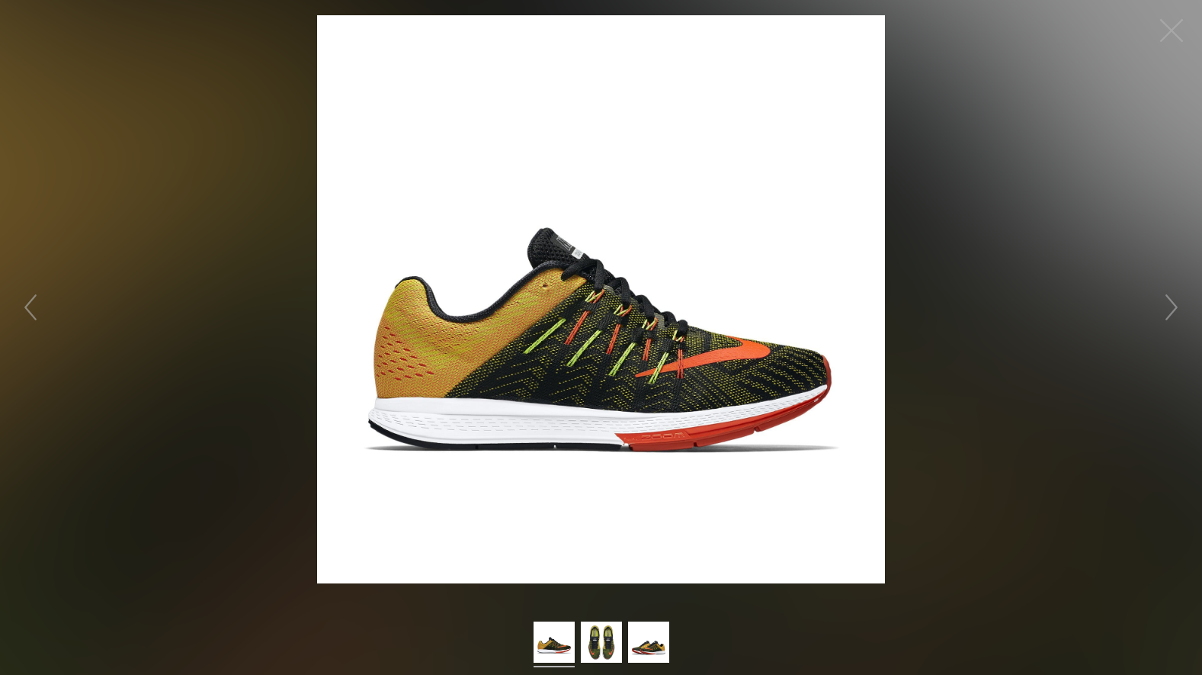
click at [1039, 265] on figure "Click to expand" at bounding box center [601, 299] width 1202 height 568
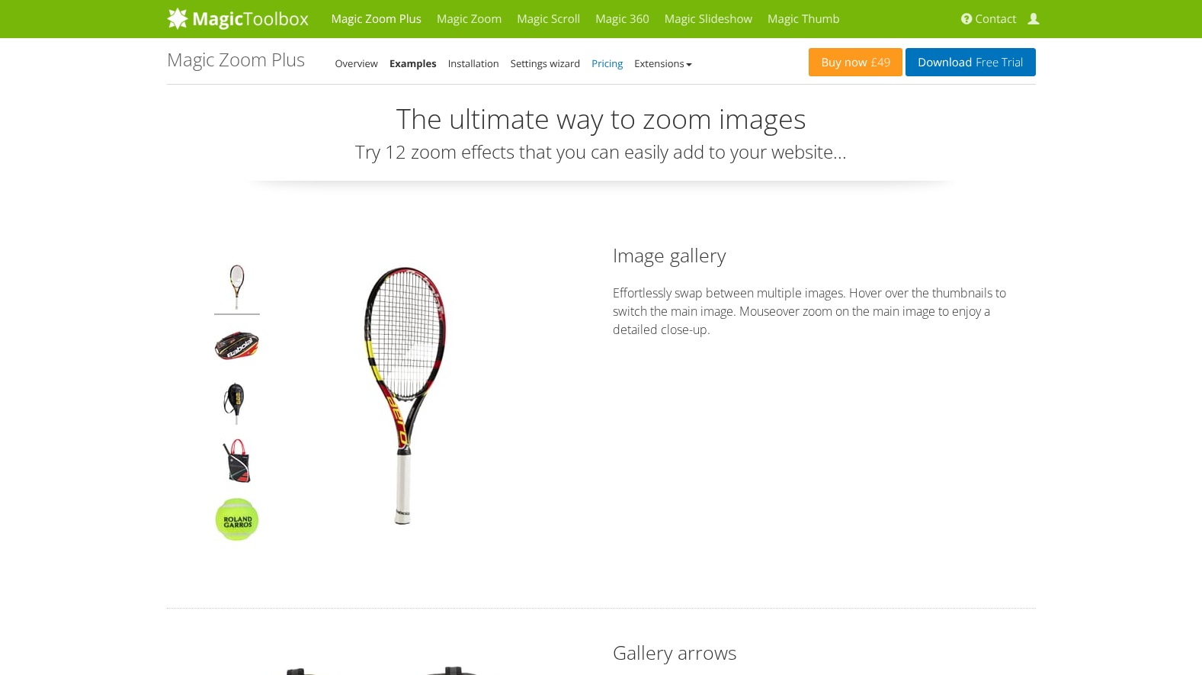
click at [613, 66] on link "Pricing" at bounding box center [607, 63] width 31 height 14
click at [618, 10] on link "Magic 360" at bounding box center [622, 19] width 69 height 38
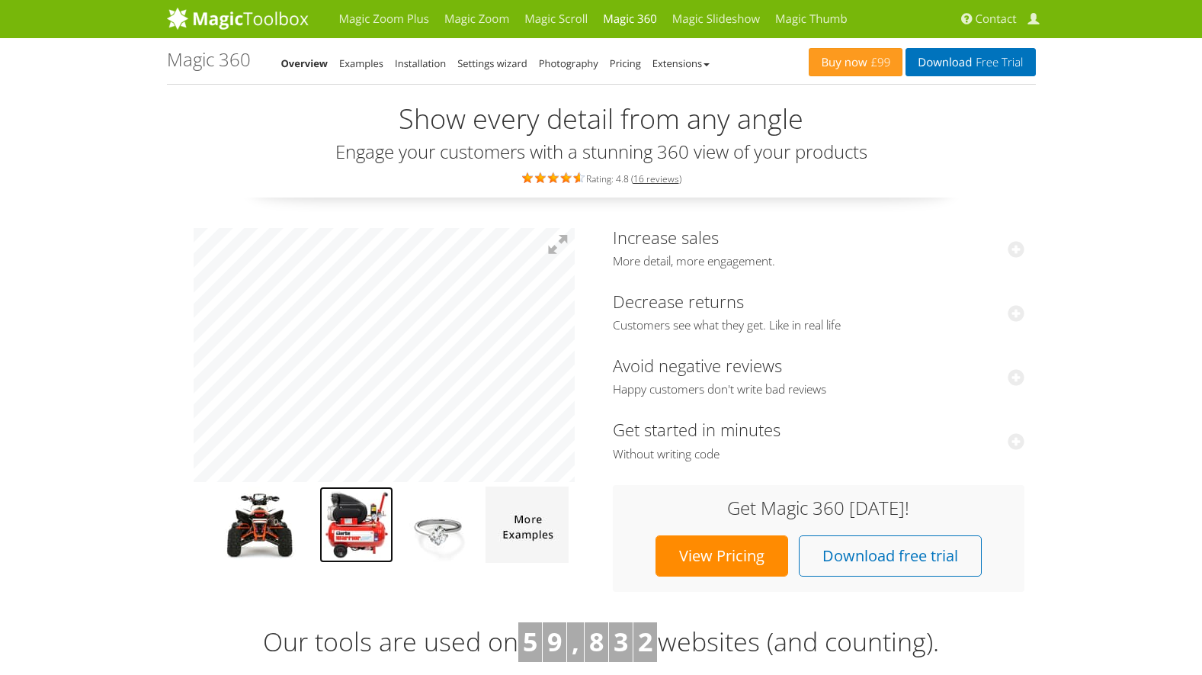
click at [364, 535] on img at bounding box center [356, 524] width 74 height 76
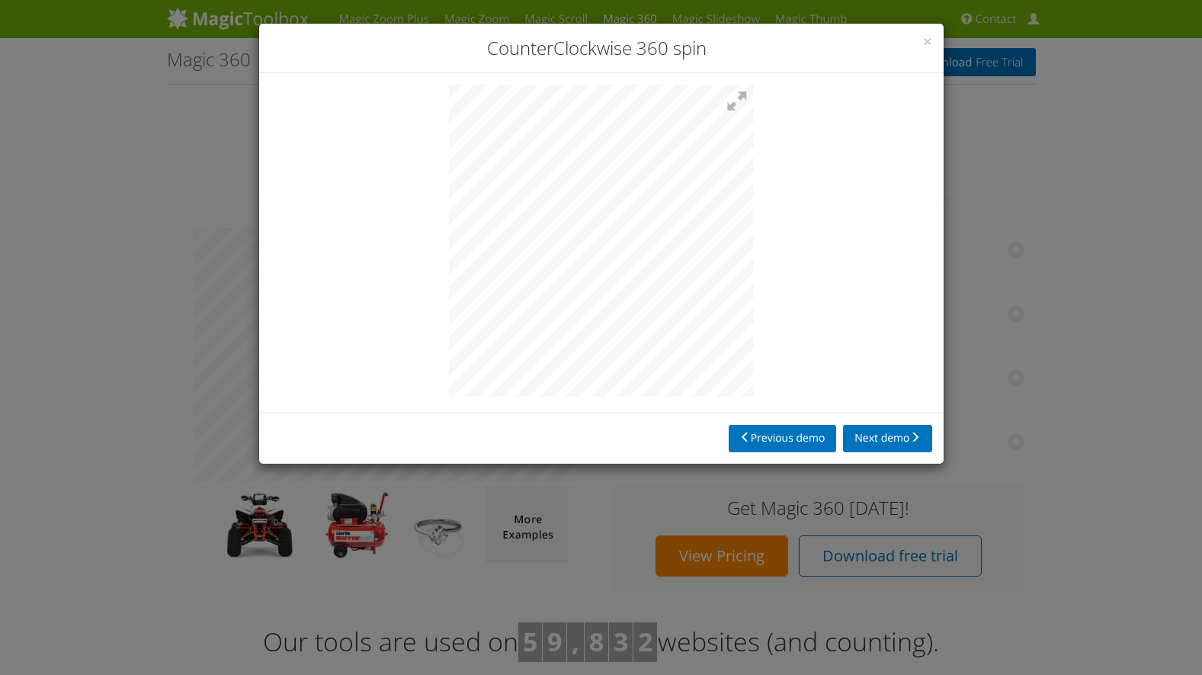
click at [768, 269] on div at bounding box center [601, 242] width 685 height 339
click at [790, 276] on div at bounding box center [601, 242] width 685 height 339
click at [572, 283] on div at bounding box center [601, 242] width 685 height 339
drag, startPoint x: 774, startPoint y: 267, endPoint x: 806, endPoint y: 255, distance: 34.3
click at [816, 258] on div at bounding box center [601, 242] width 685 height 339
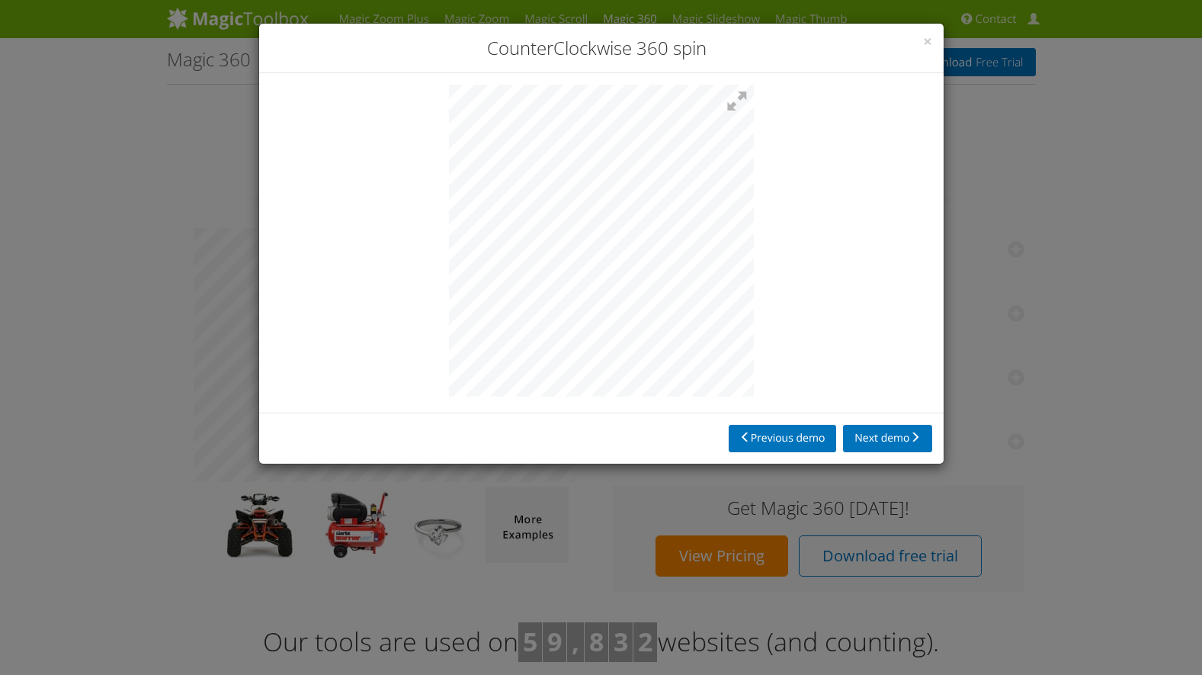
click at [791, 249] on div at bounding box center [601, 242] width 685 height 339
click at [812, 257] on div at bounding box center [601, 242] width 685 height 339
click at [819, 226] on div at bounding box center [601, 242] width 685 height 339
